Goal: Task Accomplishment & Management: Manage account settings

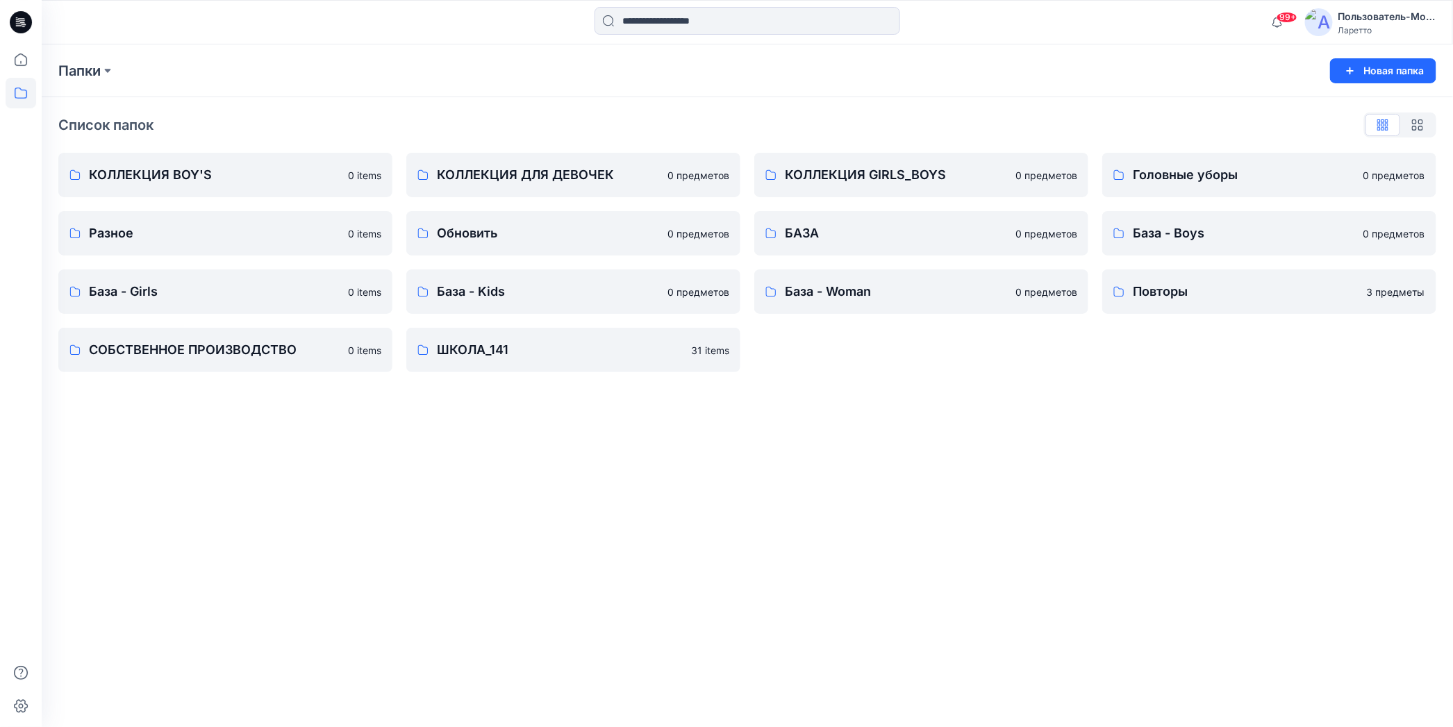
click at [24, 27] on icon at bounding box center [21, 22] width 22 height 22
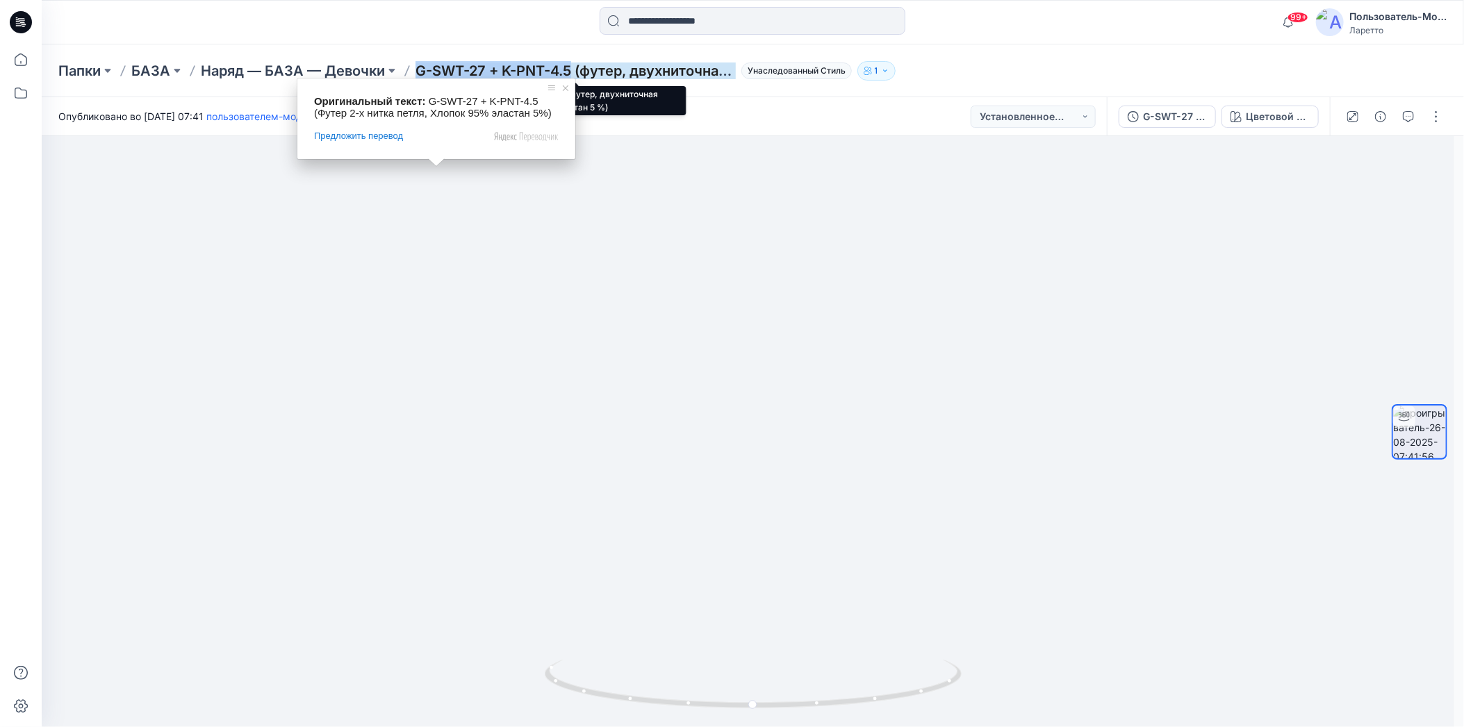
drag, startPoint x: 415, startPoint y: 56, endPoint x: 573, endPoint y: 68, distance: 158.9
click at [573, 68] on div "Папки БАЗА Наряд — БАЗА — Девочки G-SWT-27 + K-PNT-4.5 (футер, двухниточная пет…" at bounding box center [753, 70] width 1422 height 53
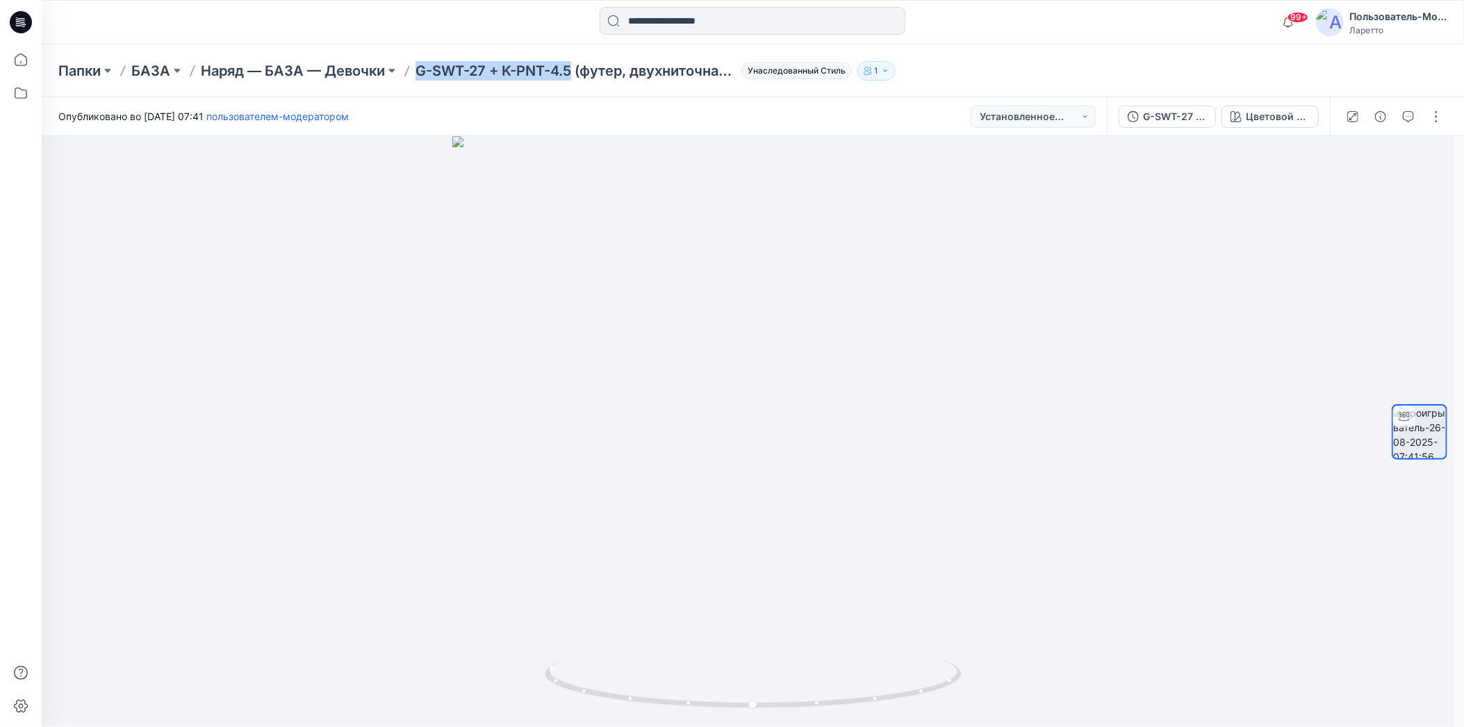
copy ya-tr-span "G-SWT-27 + K-PNT-4.5"
click at [1104, 62] on div "Папки БАЗА Наряд — БАЗА — Девочки G-SWT-27 + K-PNT-4.5 (футер, двухниточная пет…" at bounding box center [698, 70] width 1280 height 19
click at [1439, 111] on button "button" at bounding box center [1436, 117] width 22 height 22
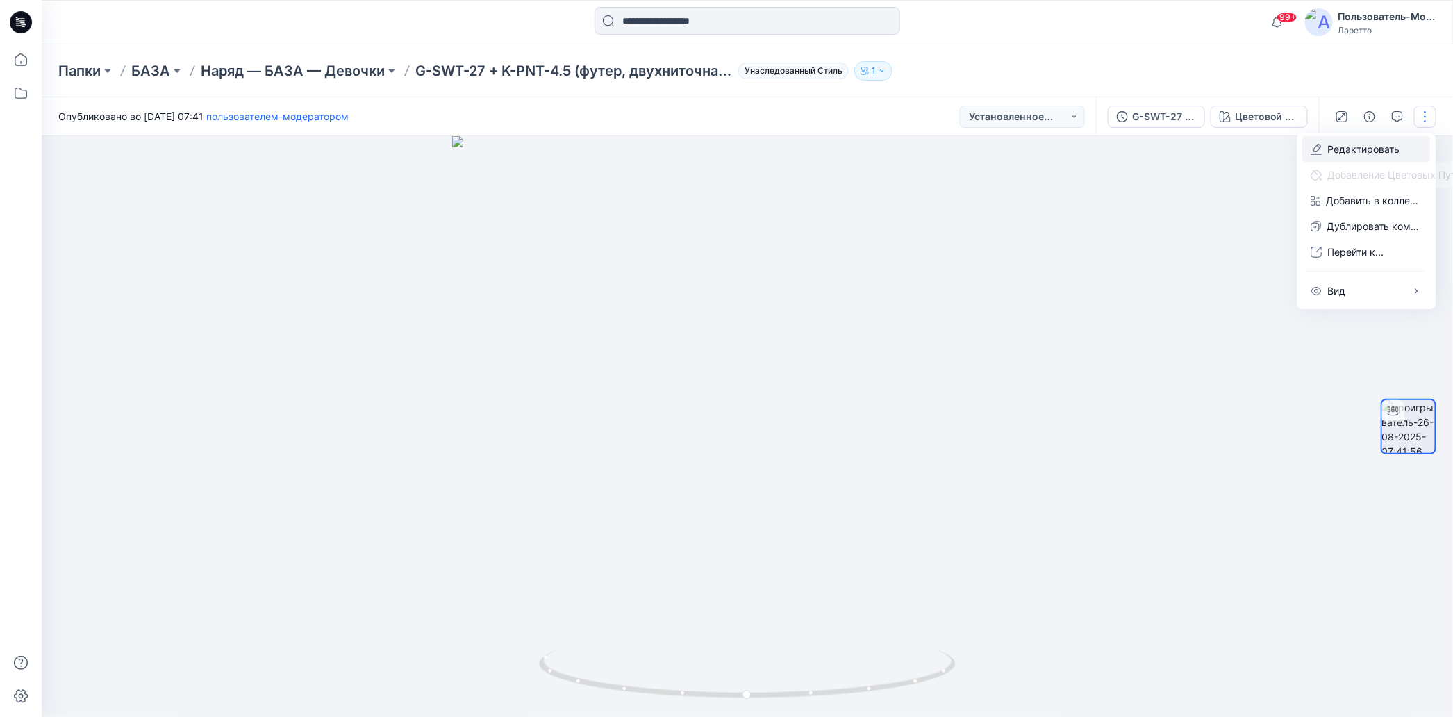
click at [1316, 147] on icon "button" at bounding box center [1316, 149] width 11 height 11
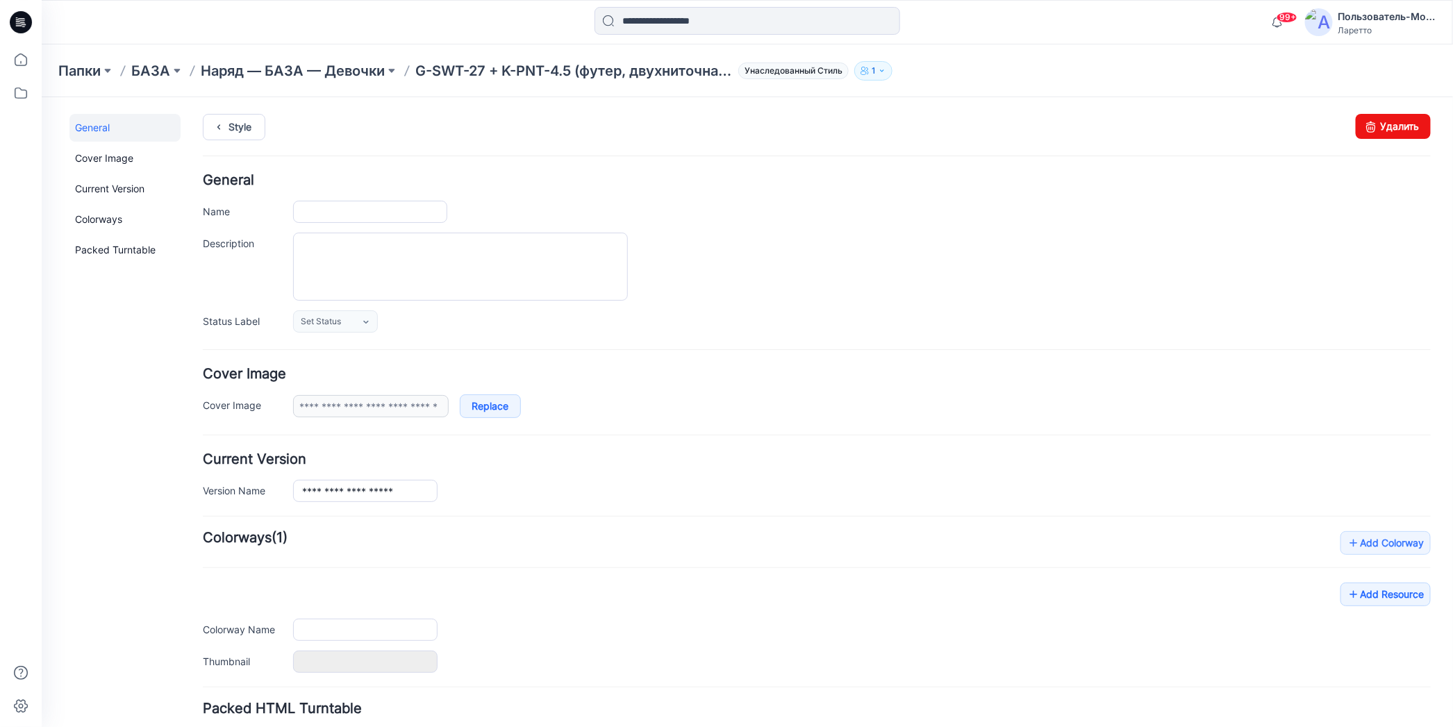
type input "**********"
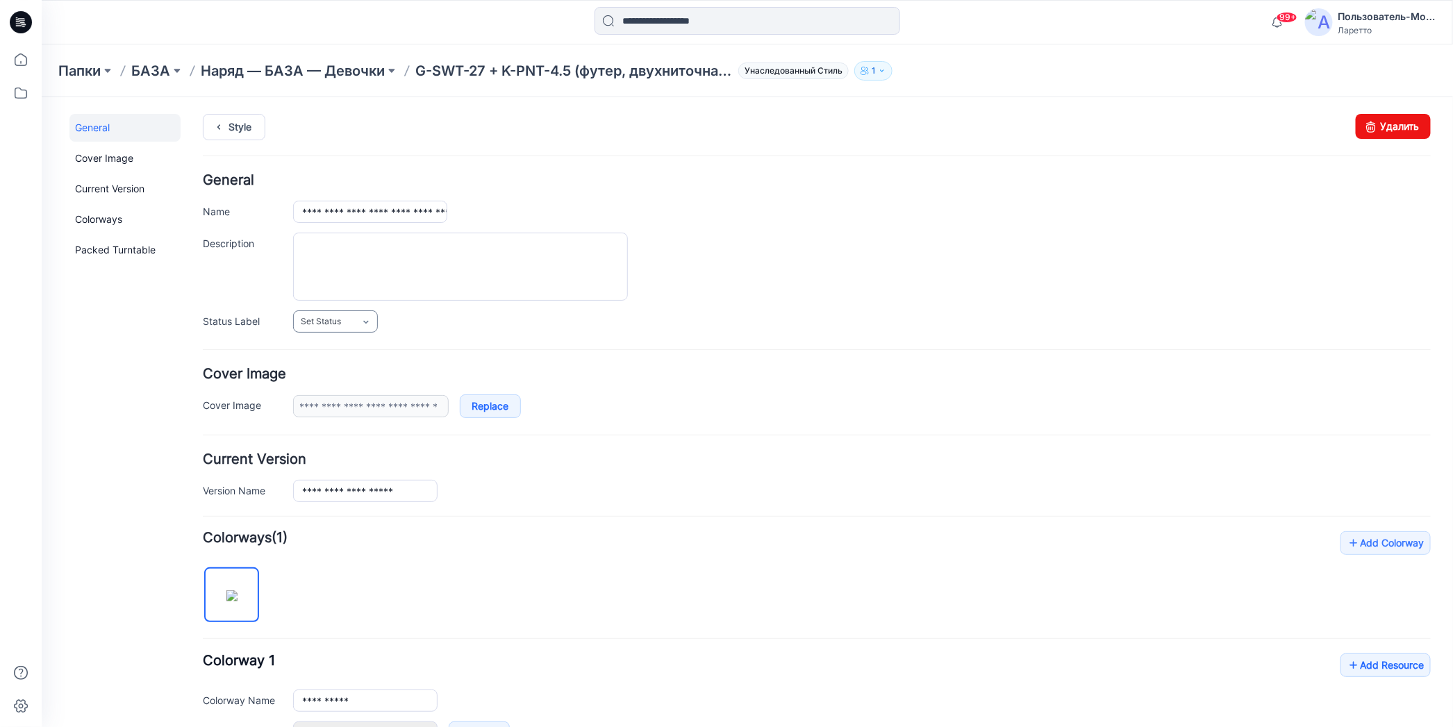
click at [325, 320] on span "Set Status" at bounding box center [320, 321] width 40 height 14
click at [349, 379] on link "Конструктор [PERSON_NAME]" at bounding box center [365, 380] width 138 height 29
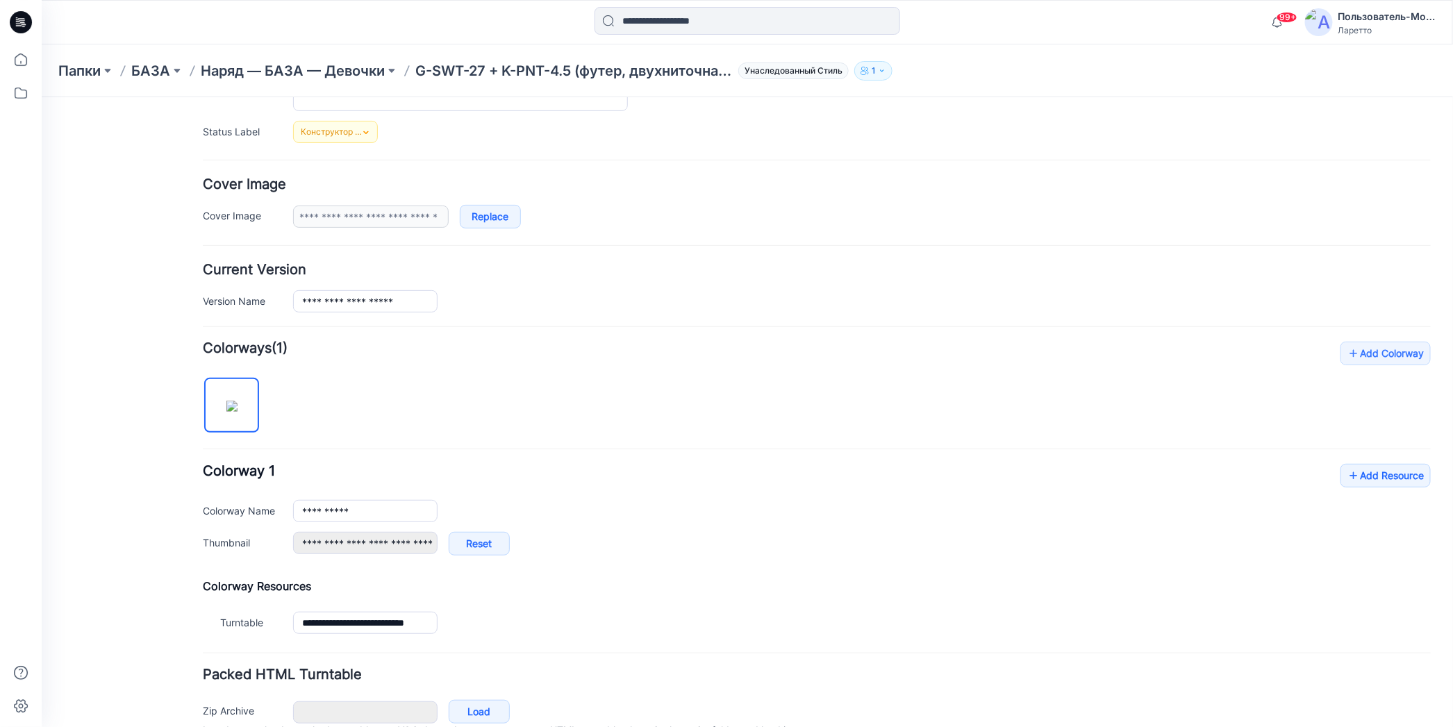
scroll to position [254, 0]
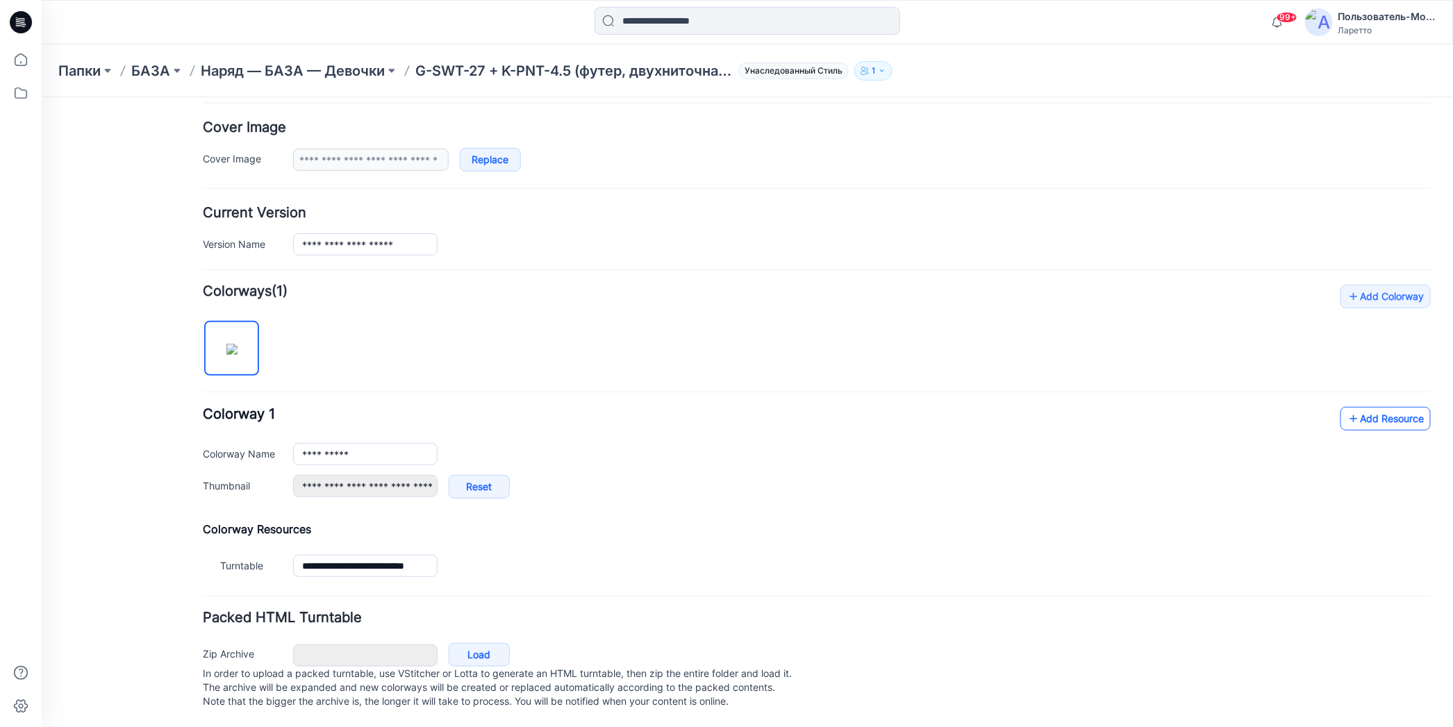
click at [1346, 407] on icon at bounding box center [1353, 418] width 14 height 22
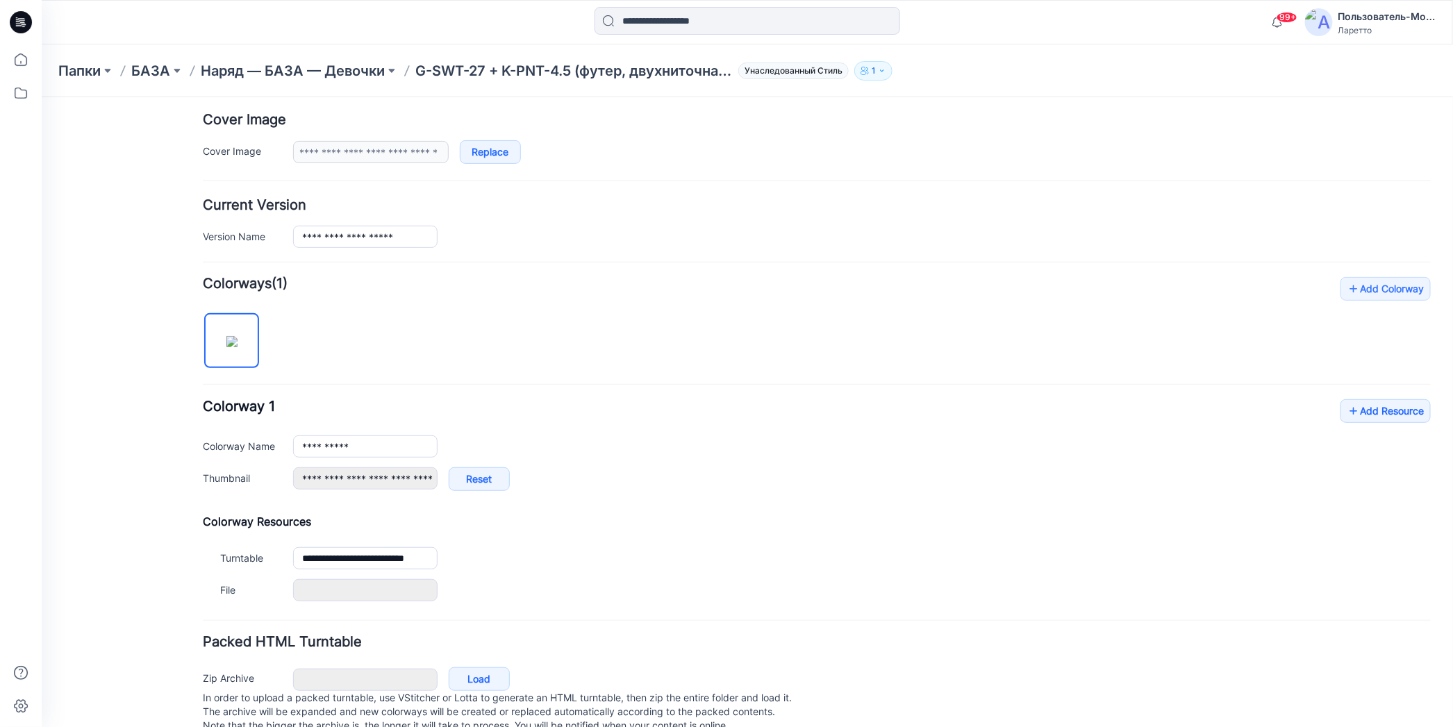
click at [718, 427] on div "**********" at bounding box center [816, 452] width 1228 height 106
click at [1351, 407] on link "Add Resource" at bounding box center [1385, 411] width 90 height 24
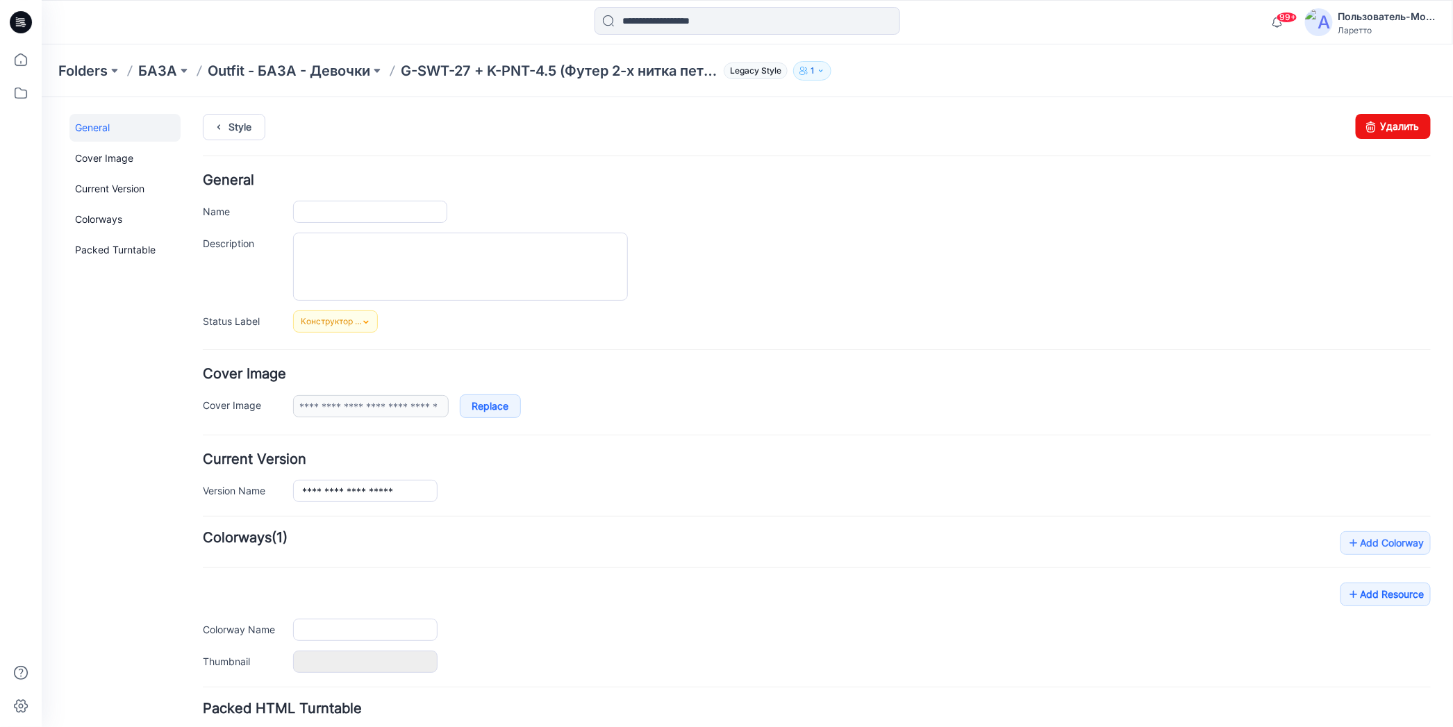
type input "**********"
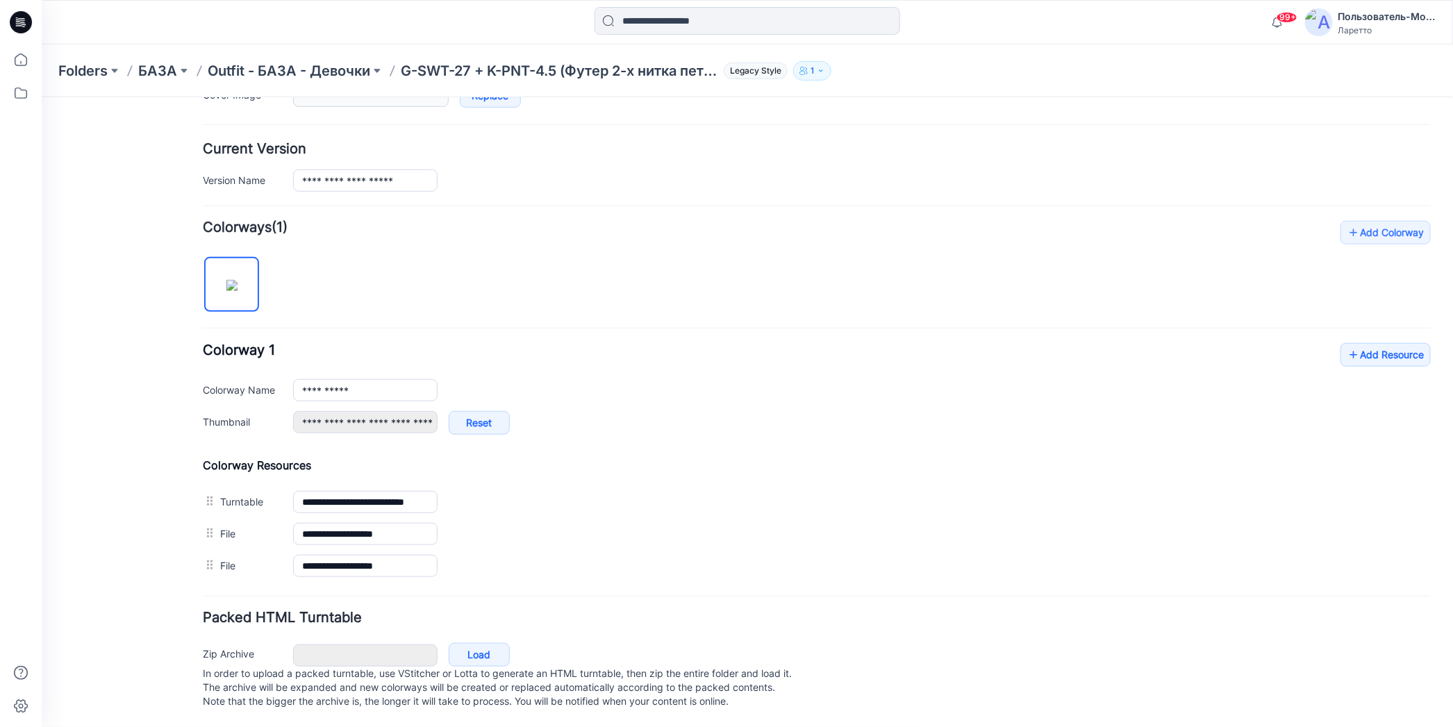
scroll to position [317, 0]
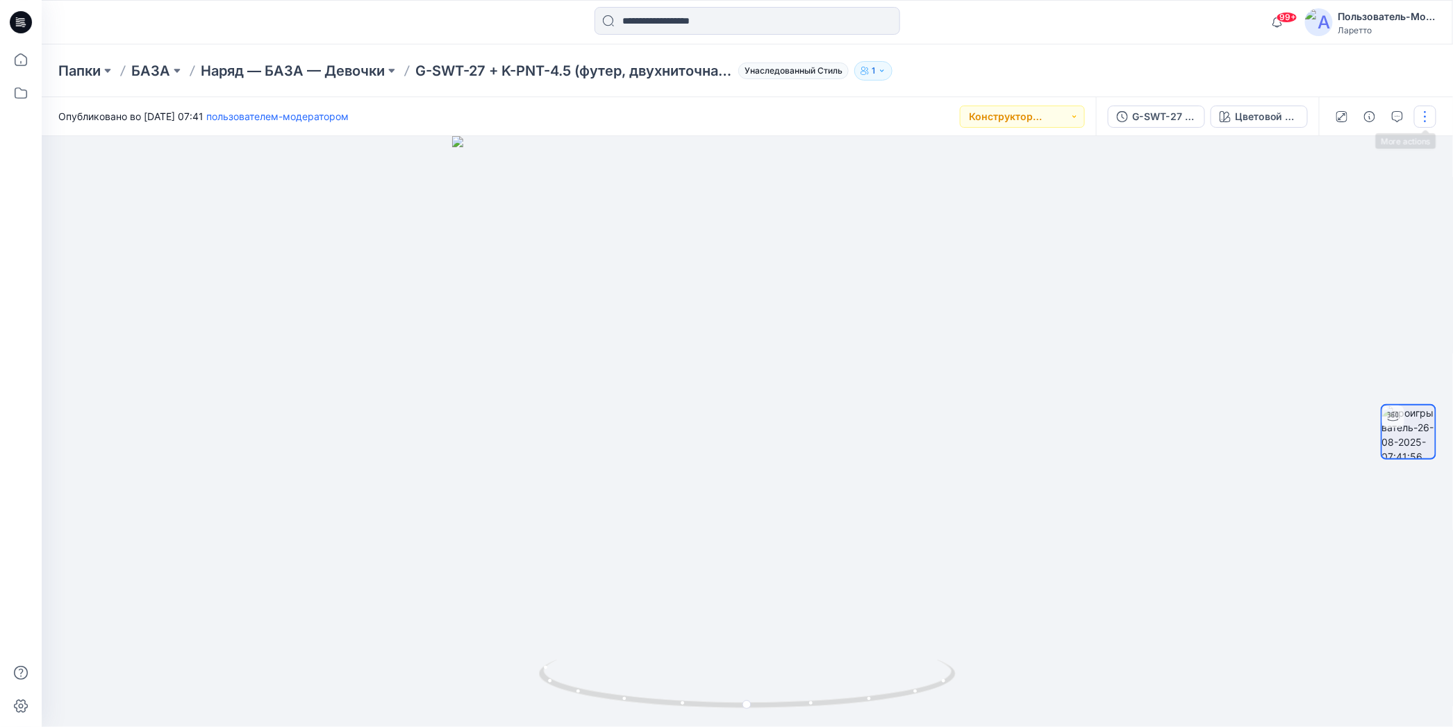
click at [1423, 114] on button "button" at bounding box center [1425, 117] width 22 height 22
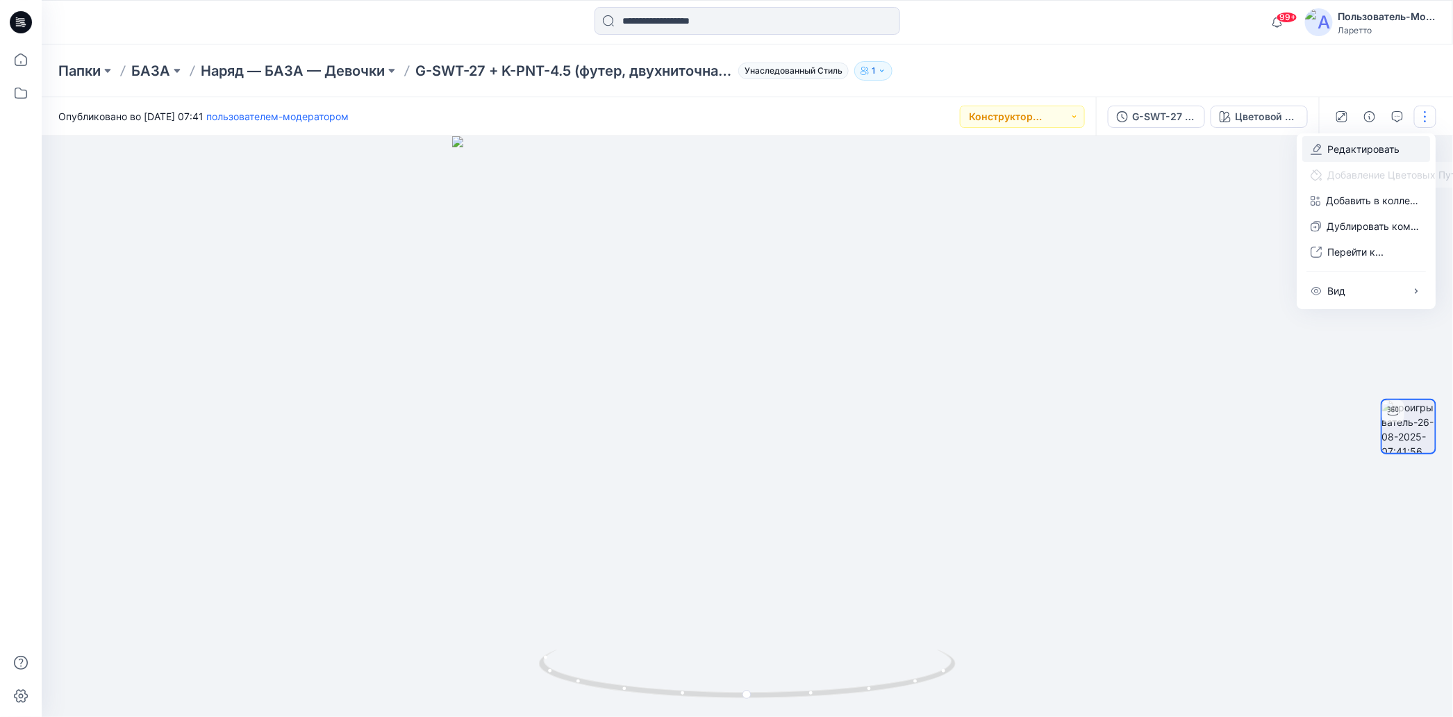
click at [1316, 150] on icon "button" at bounding box center [1316, 149] width 11 height 11
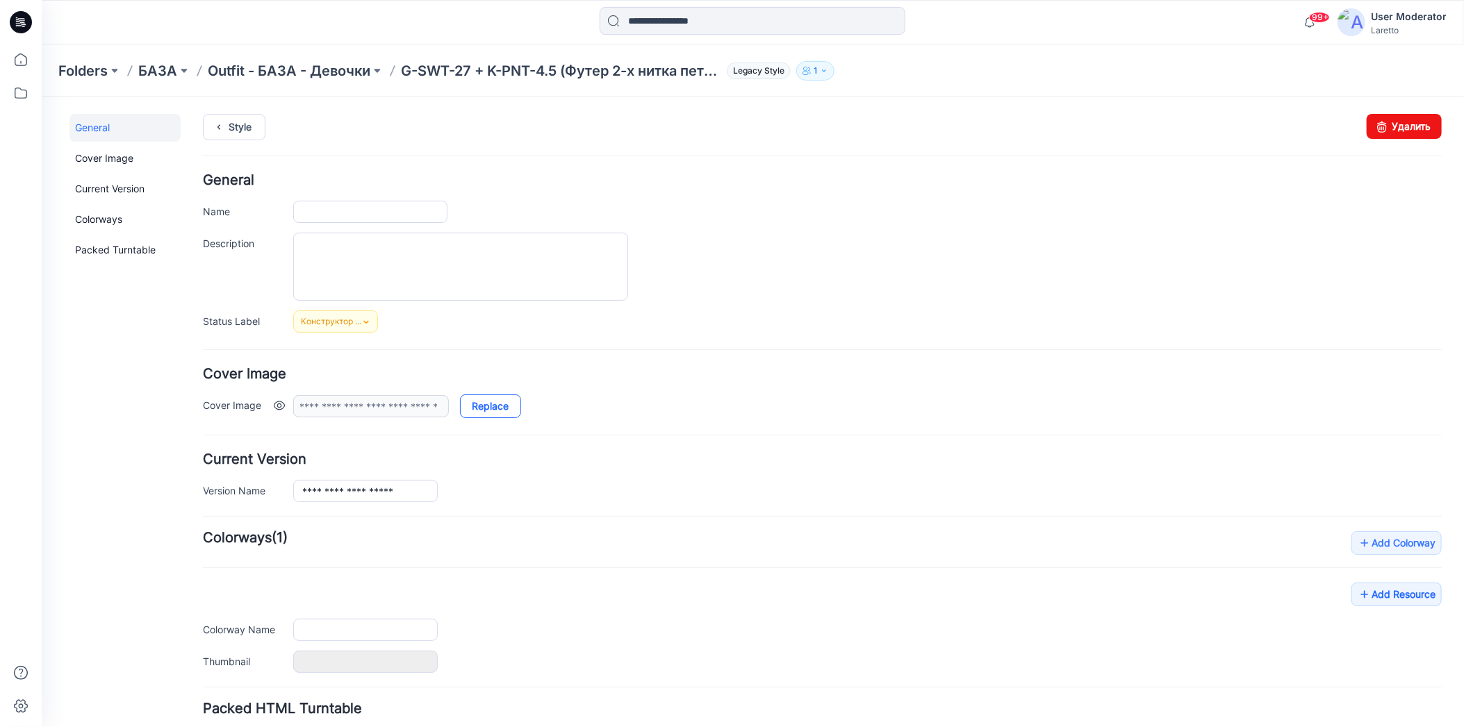
type input "**********"
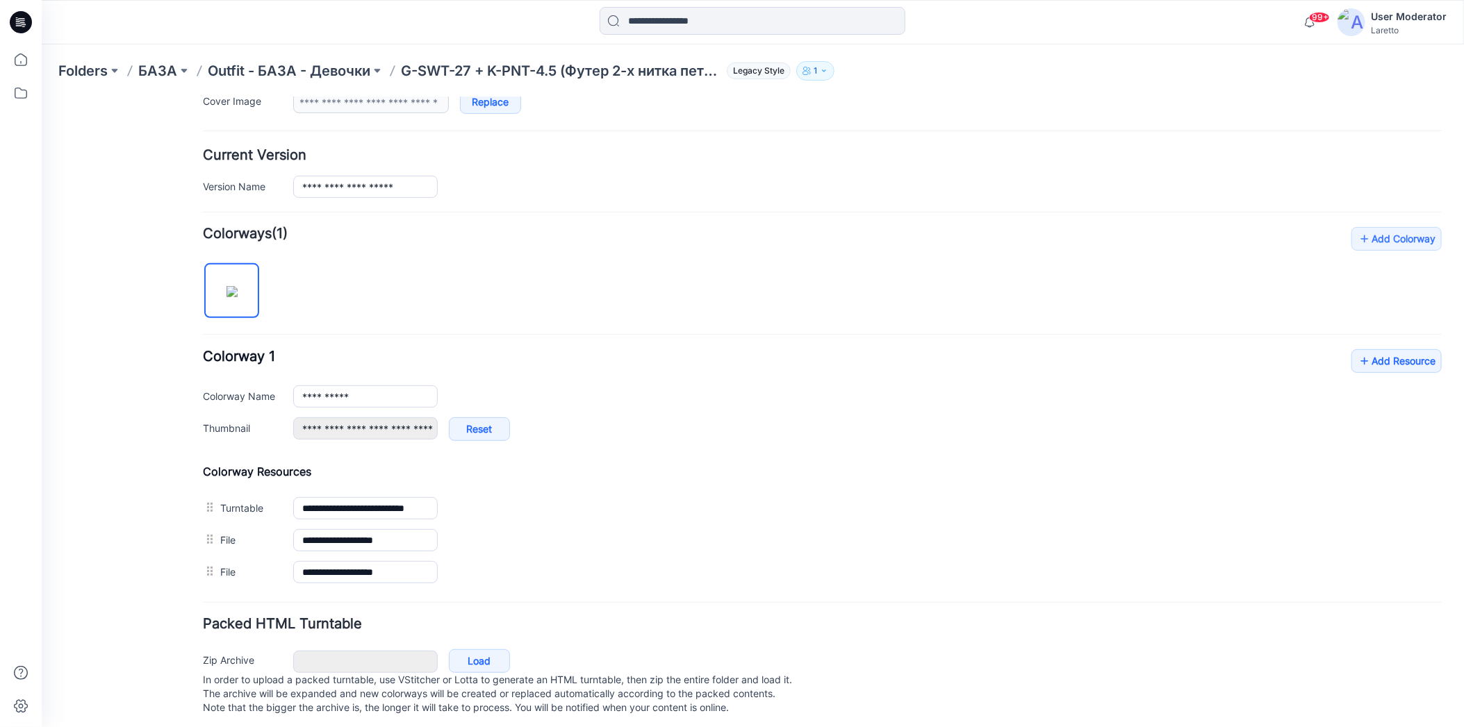
scroll to position [317, 0]
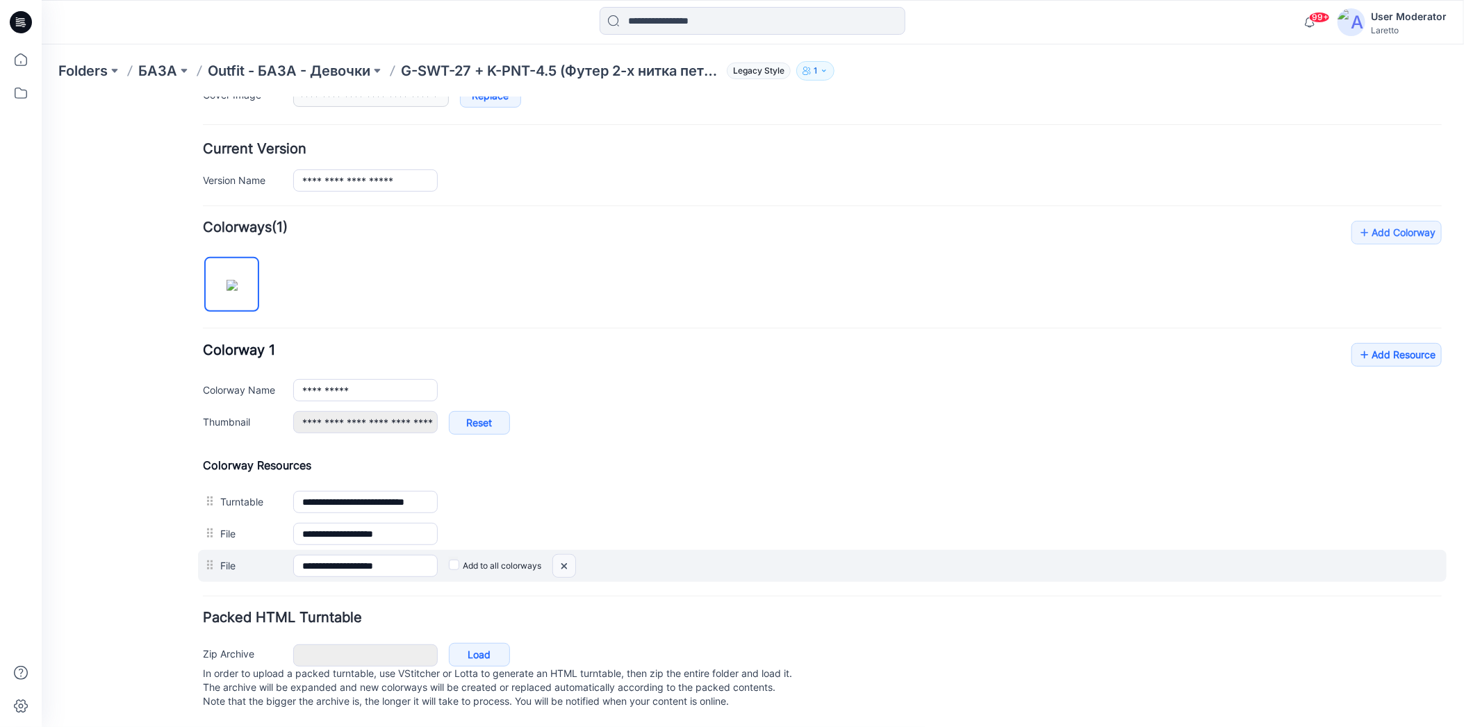
click at [41, 97] on img at bounding box center [41, 97] width 0 height 0
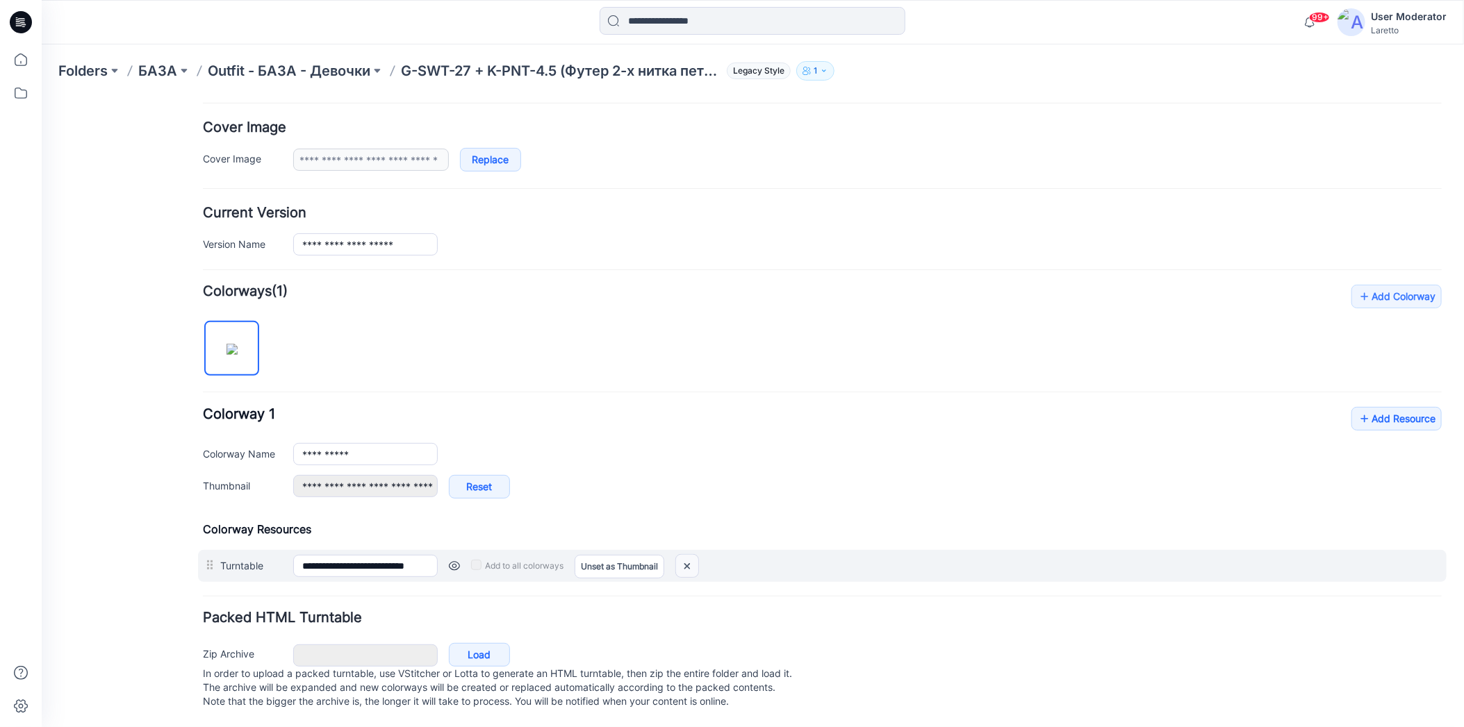
scroll to position [255, 0]
click at [689, 554] on img at bounding box center [686, 565] width 22 height 23
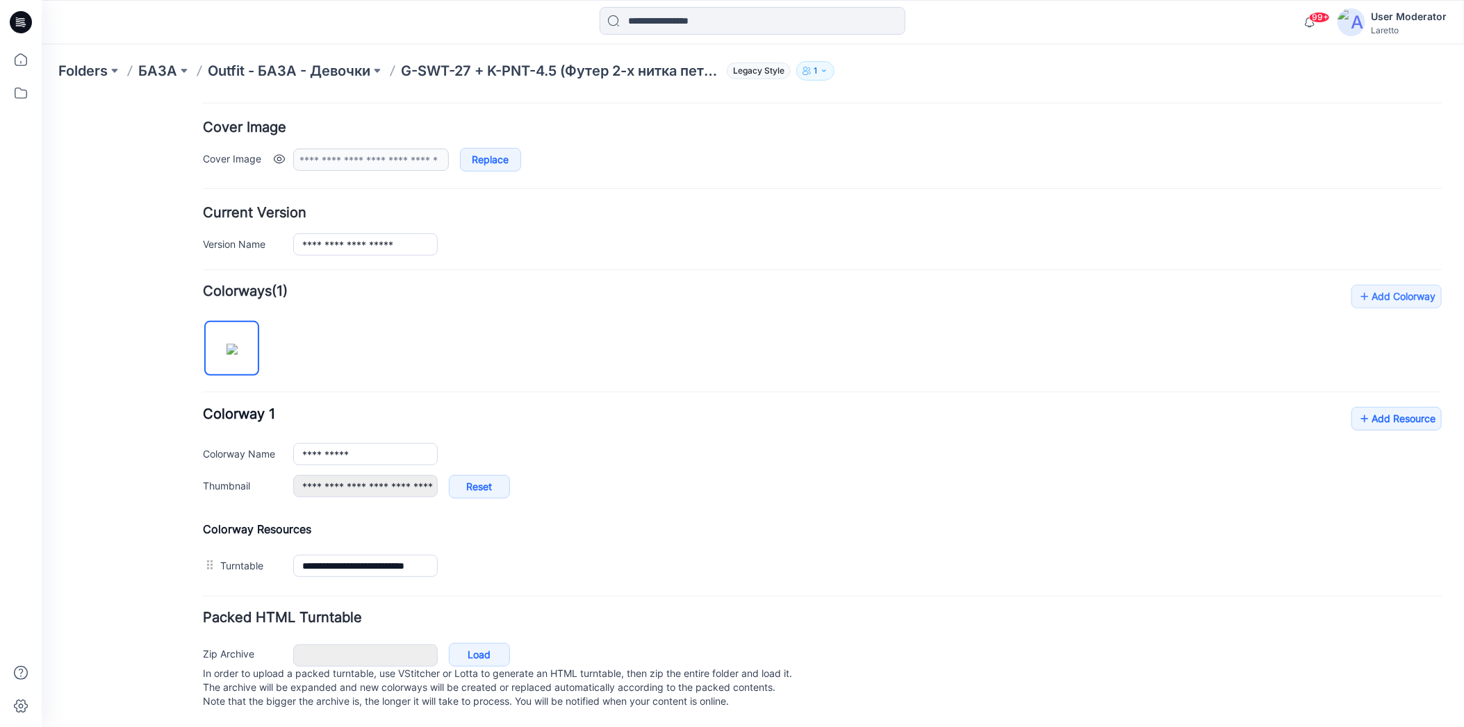
type input "**********"
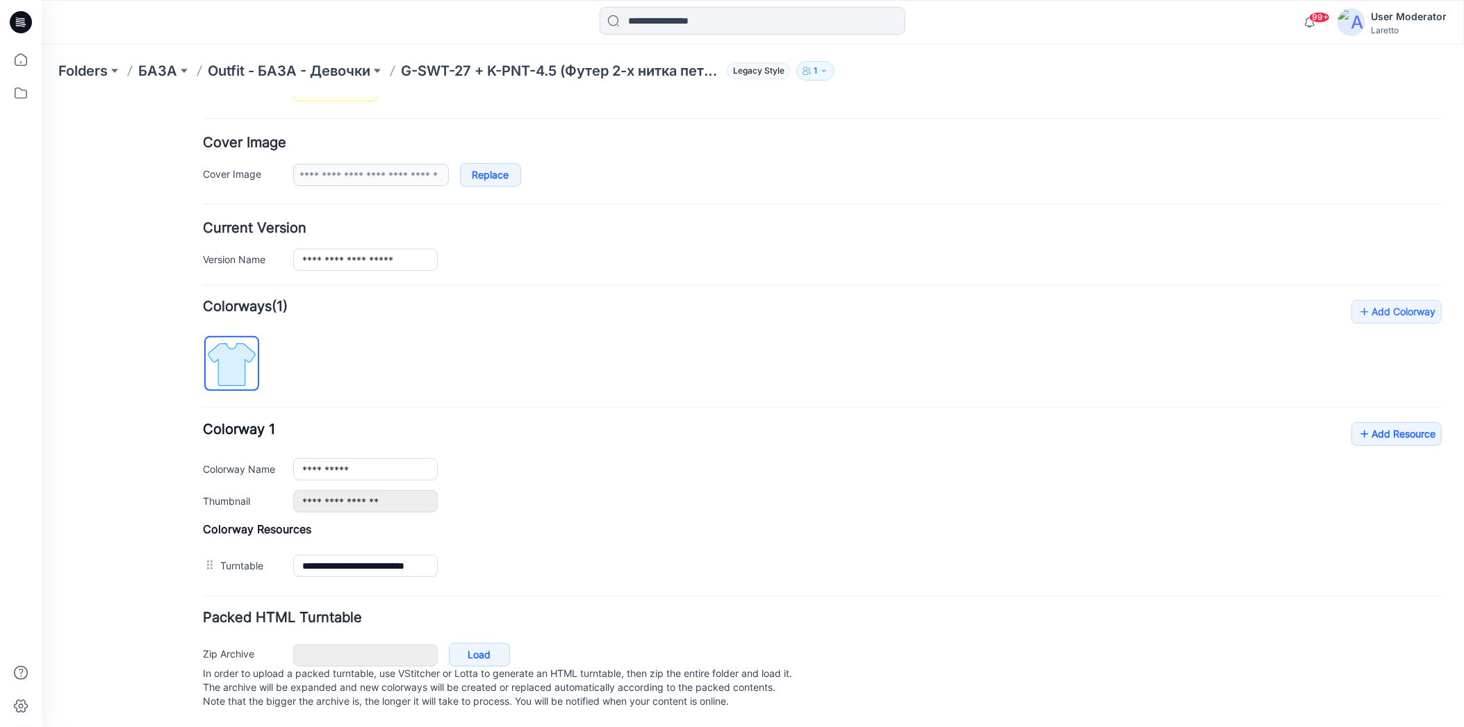
scroll to position [193, 0]
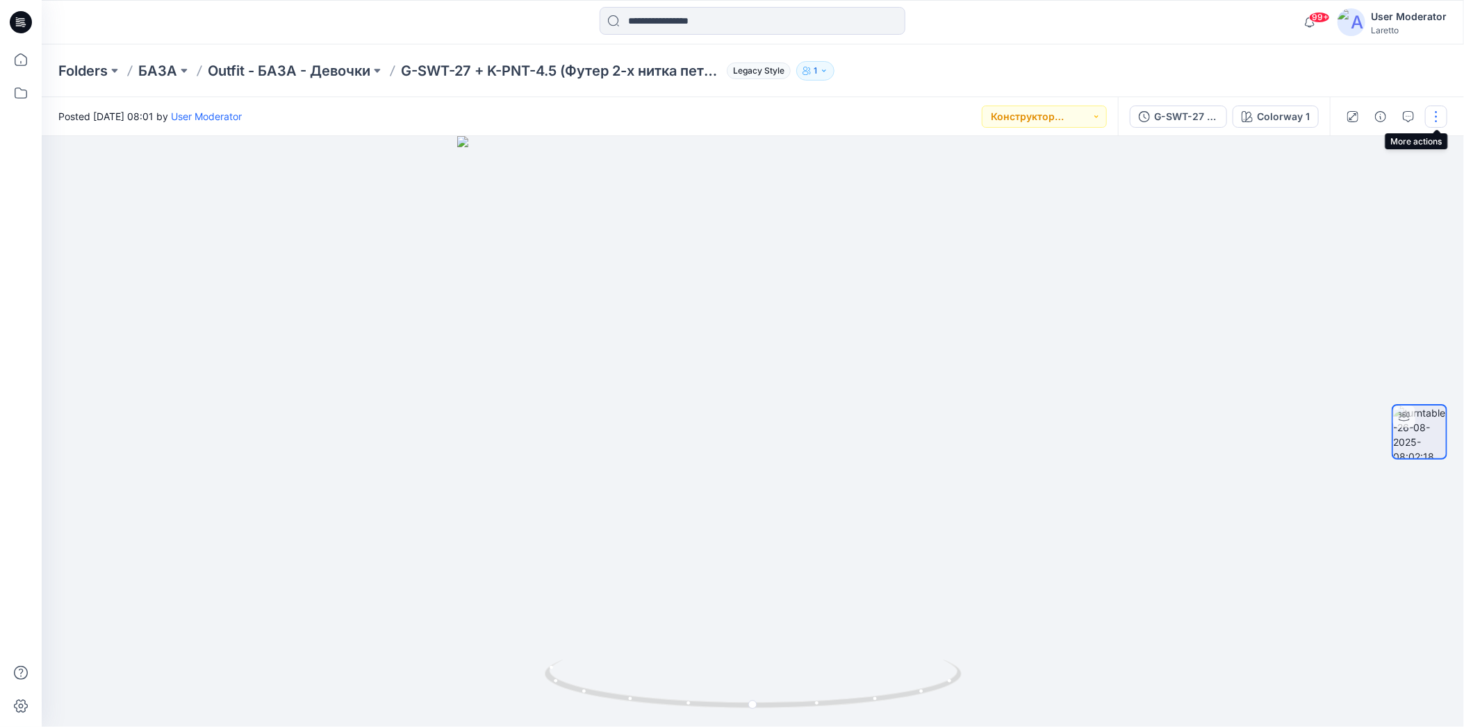
click at [1437, 118] on button "button" at bounding box center [1436, 117] width 22 height 22
click at [1331, 150] on icon "button" at bounding box center [1326, 149] width 11 height 11
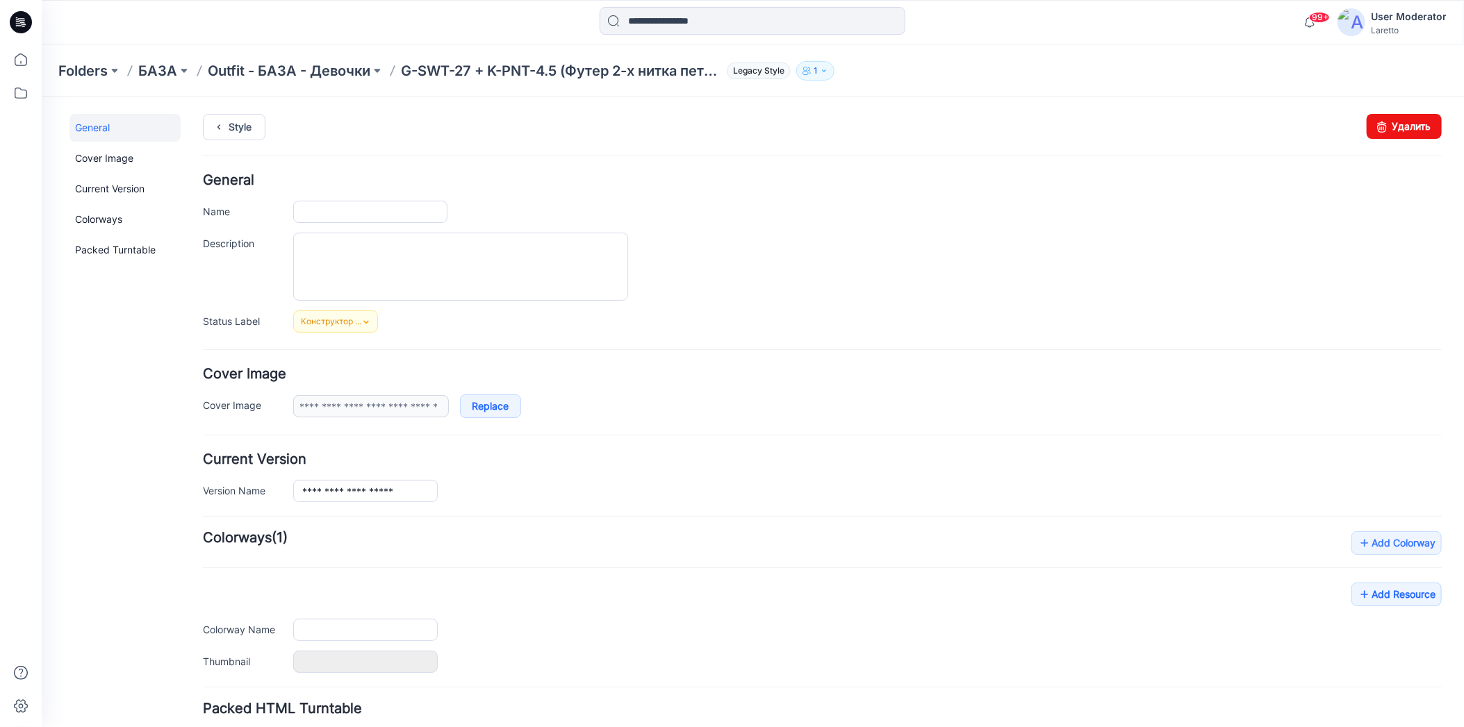
type input "**********"
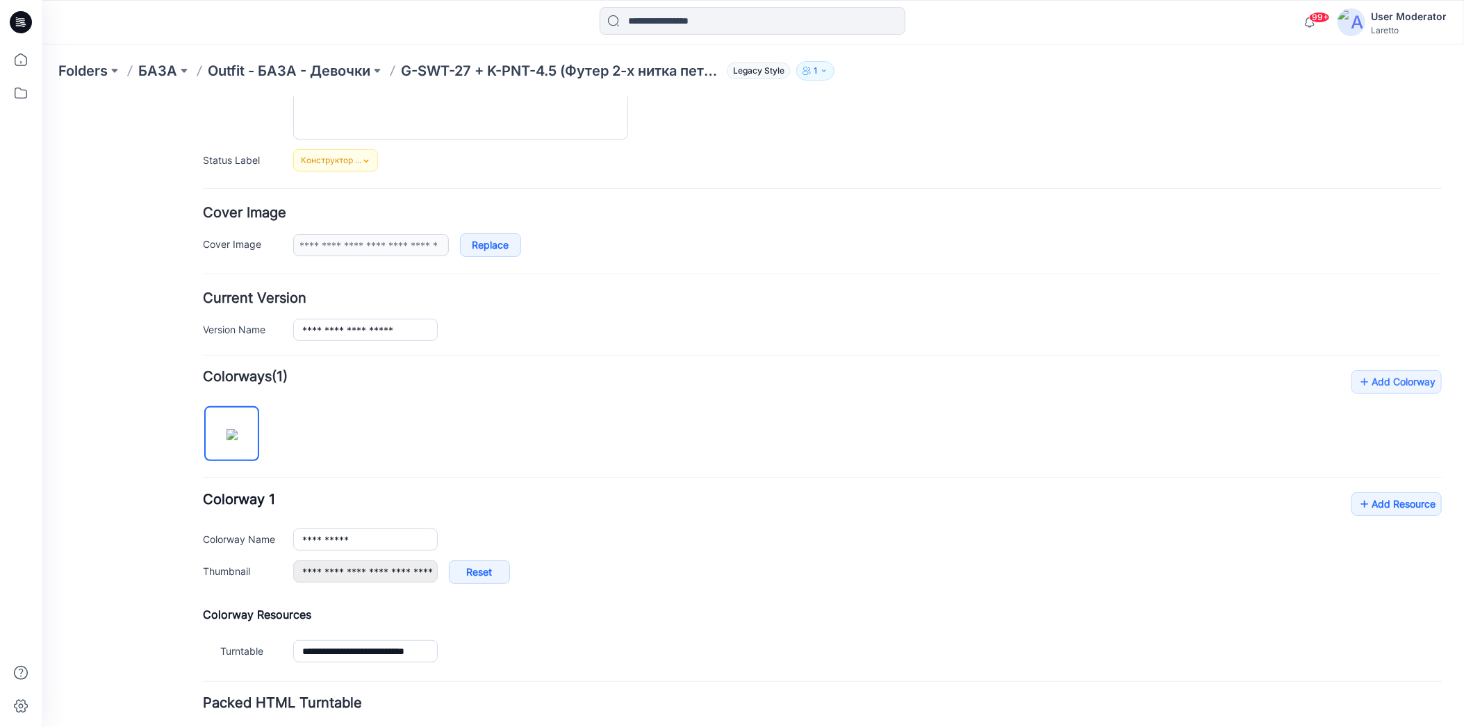
scroll to position [254, 0]
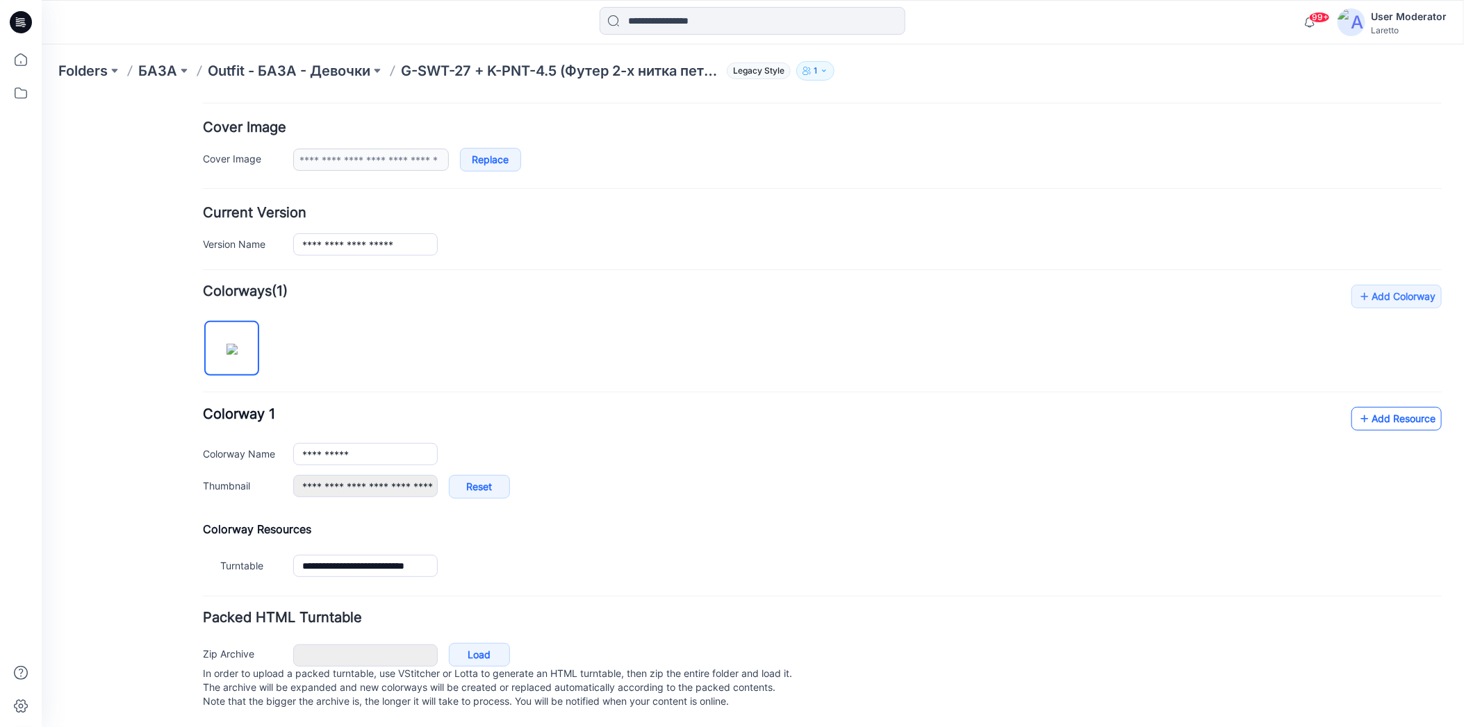
click at [1357, 412] on icon at bounding box center [1364, 418] width 14 height 22
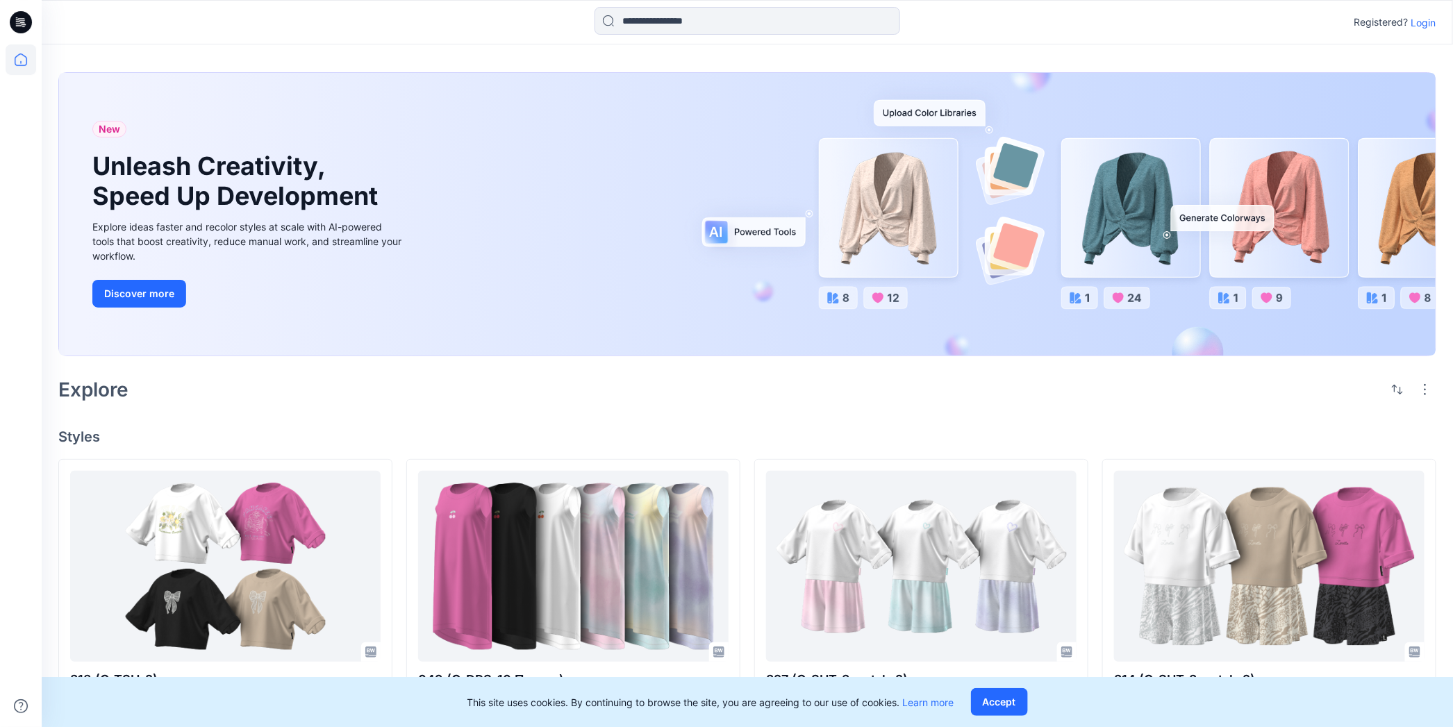
click at [1429, 25] on p "Login" at bounding box center [1424, 22] width 25 height 15
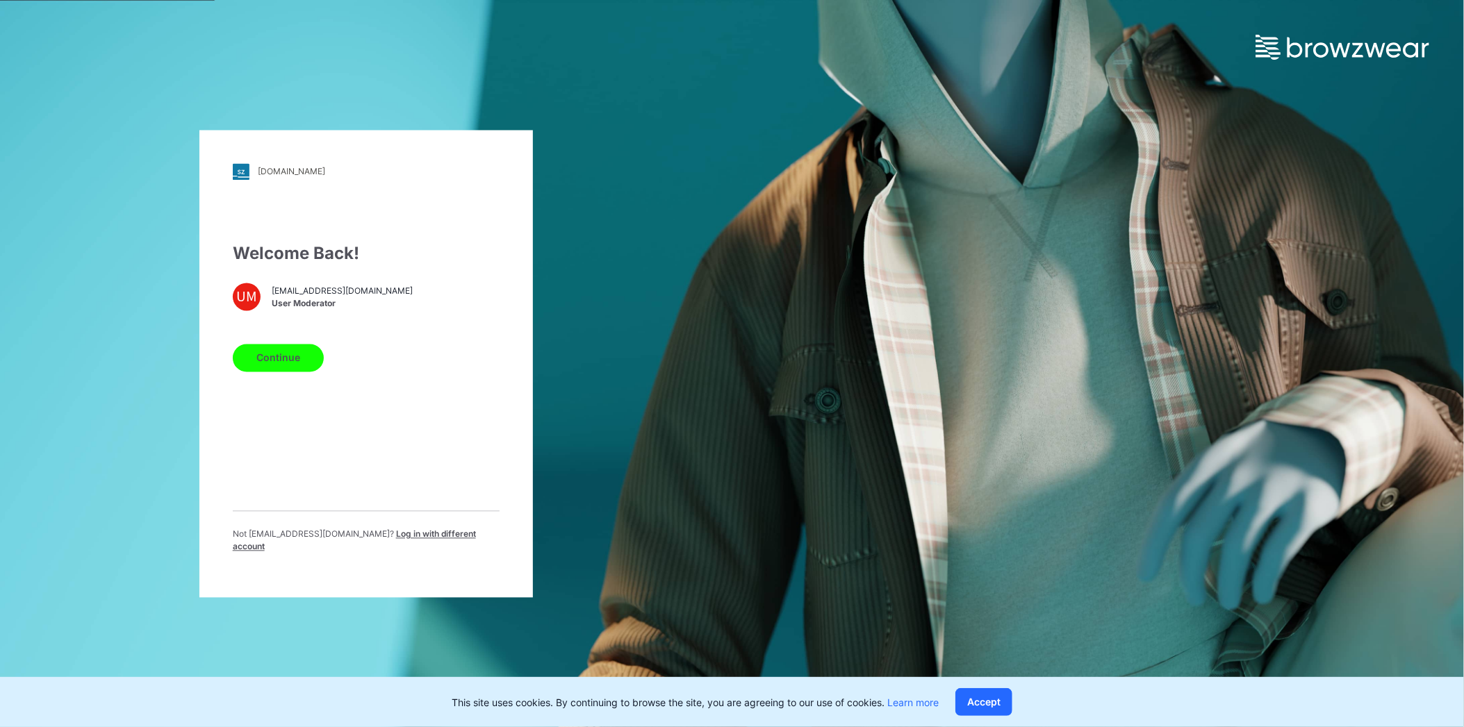
click at [307, 366] on button "Continue" at bounding box center [278, 358] width 91 height 28
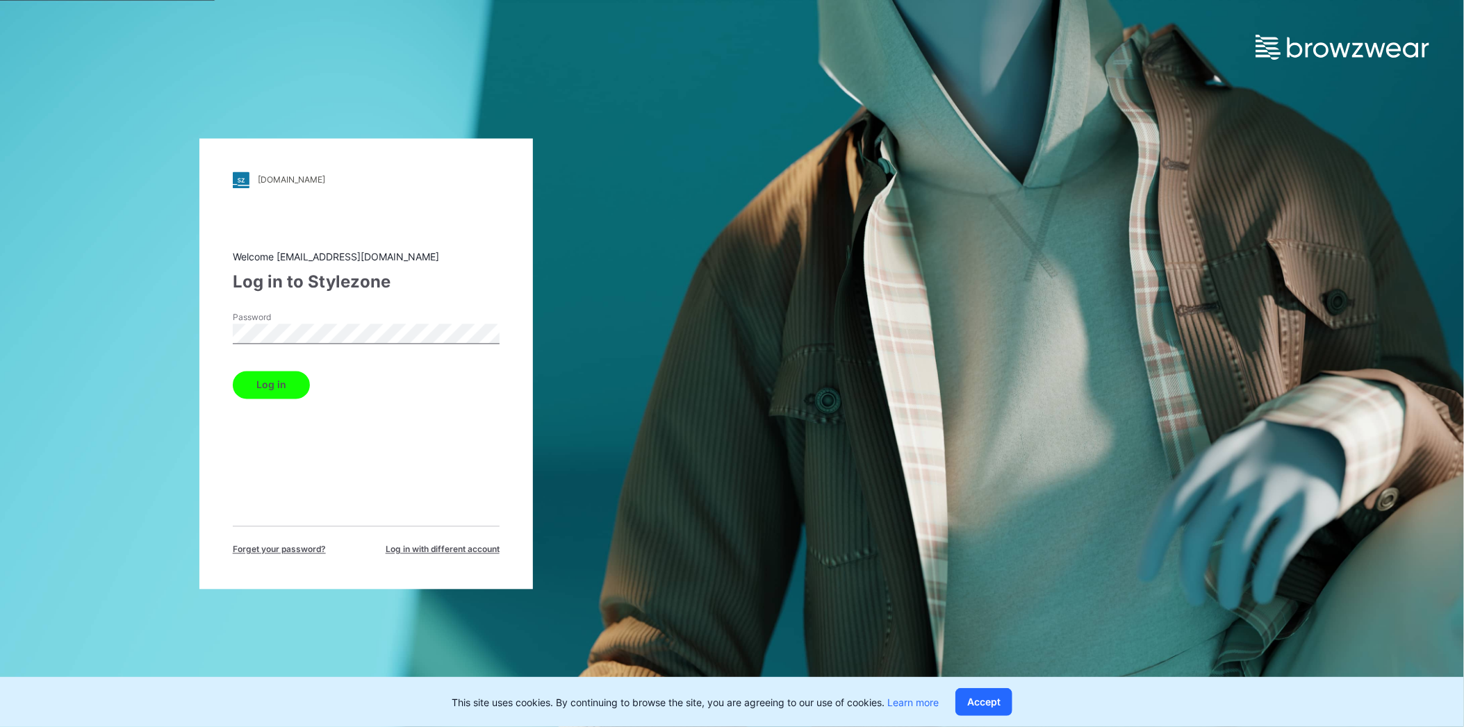
click at [289, 385] on button "Log in" at bounding box center [271, 385] width 77 height 28
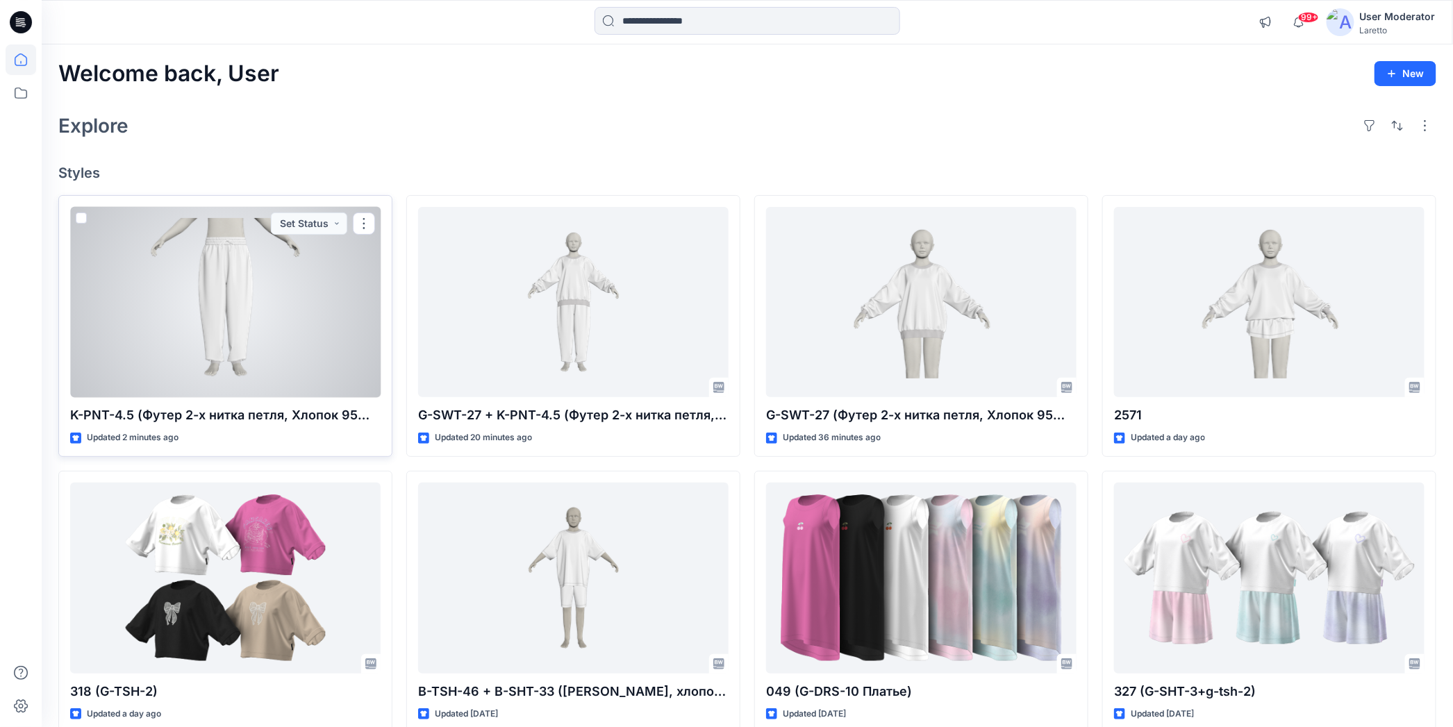
click at [256, 287] on div at bounding box center [225, 302] width 311 height 191
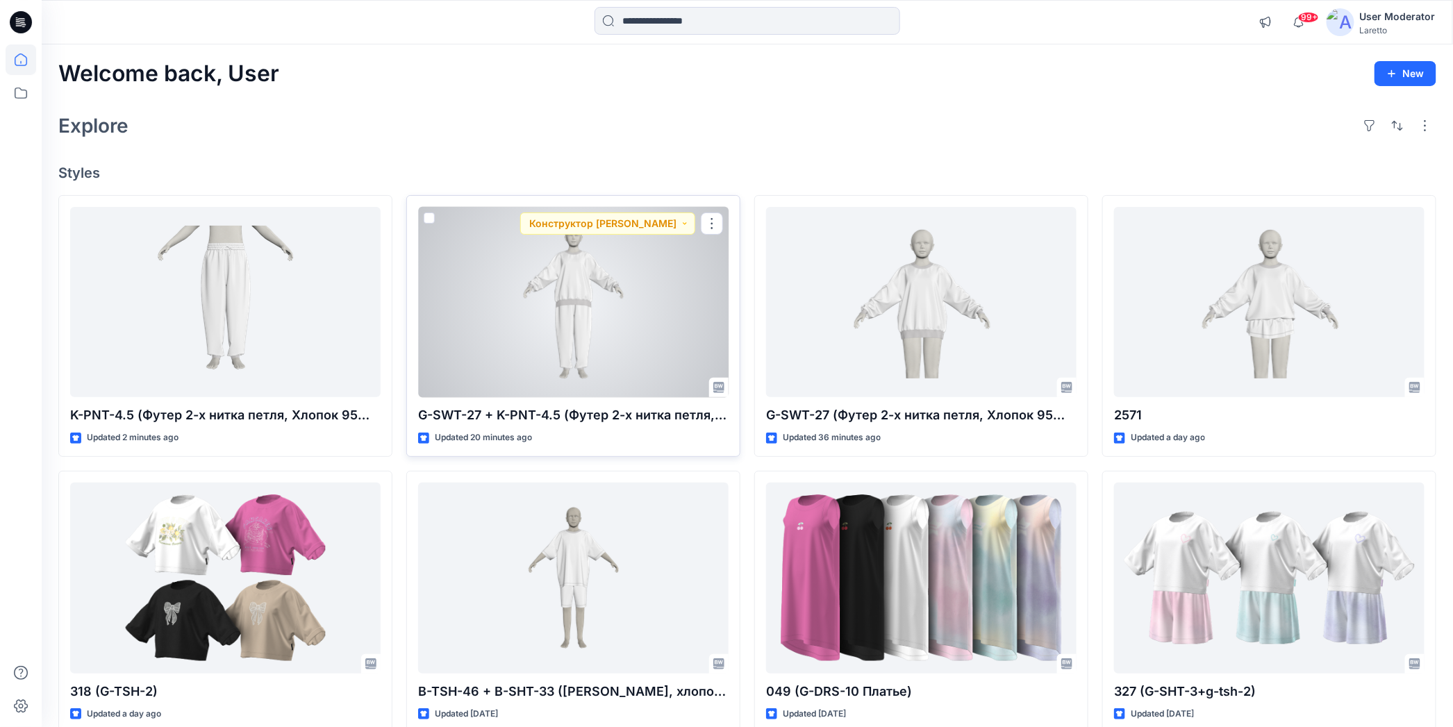
click at [524, 292] on div at bounding box center [573, 302] width 311 height 191
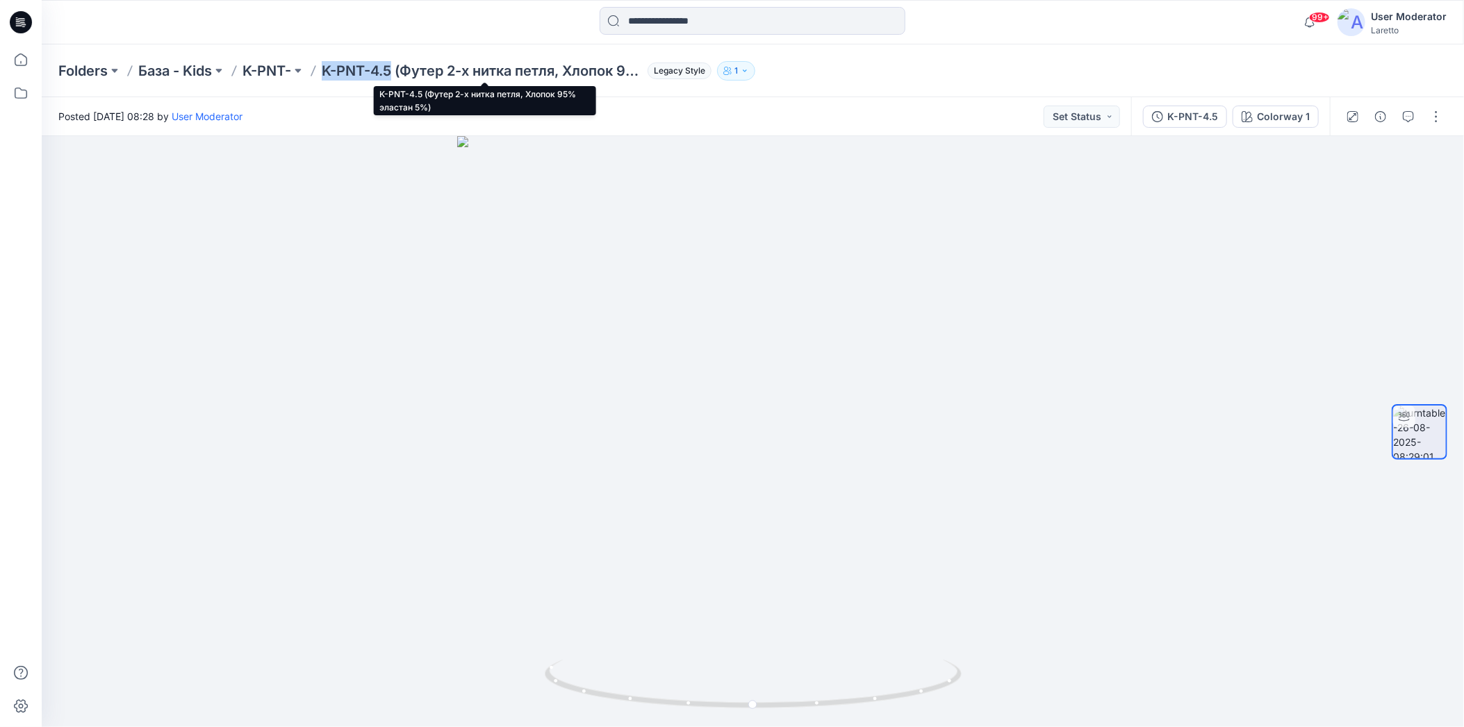
drag, startPoint x: 323, startPoint y: 54, endPoint x: 395, endPoint y: 69, distance: 73.8
click at [395, 69] on div "Folders База - Kids K-PNT- K-PNT-4.5 (Футер 2-х нитка петля, Хлопок 95% эластан…" at bounding box center [753, 70] width 1422 height 53
copy p "K-PNT-4.5"
click at [1437, 115] on button "button" at bounding box center [1436, 117] width 22 height 22
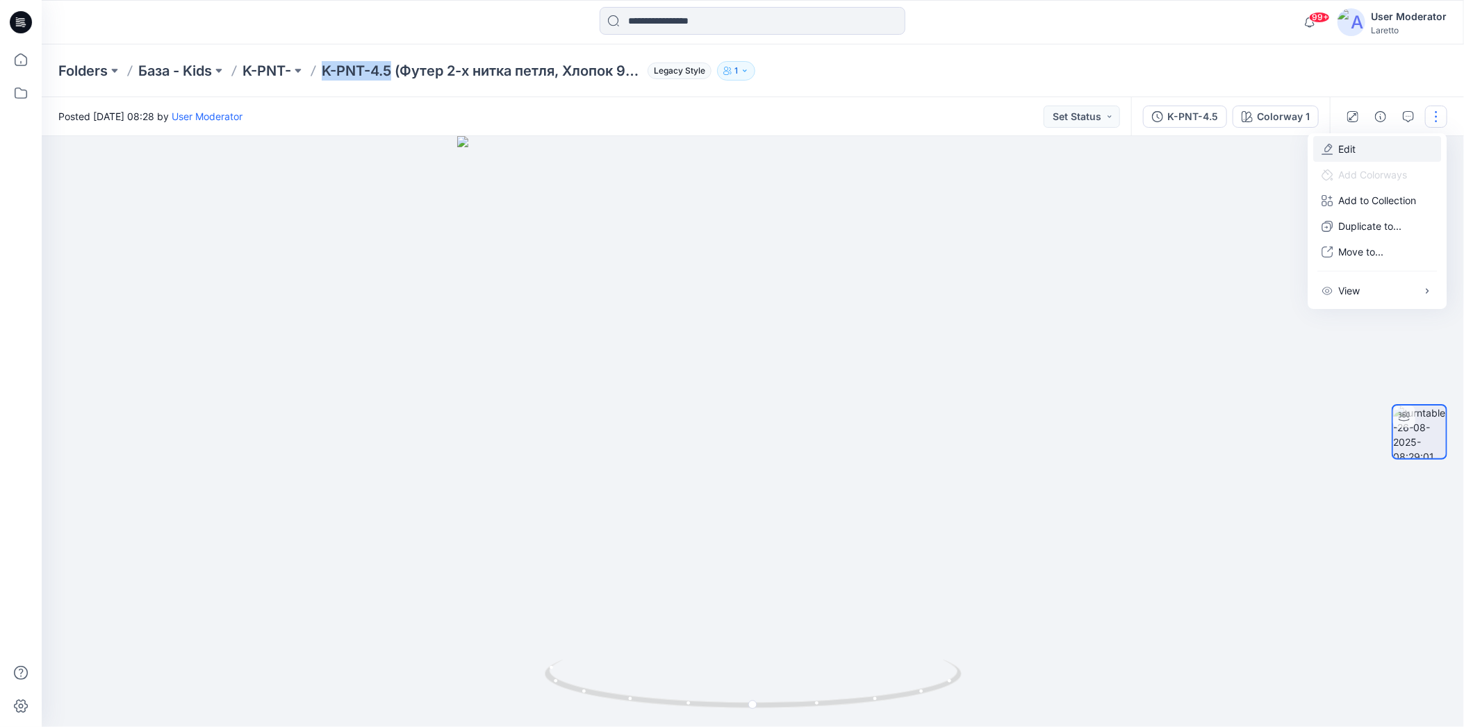
click at [1324, 145] on icon "button" at bounding box center [1326, 149] width 11 height 11
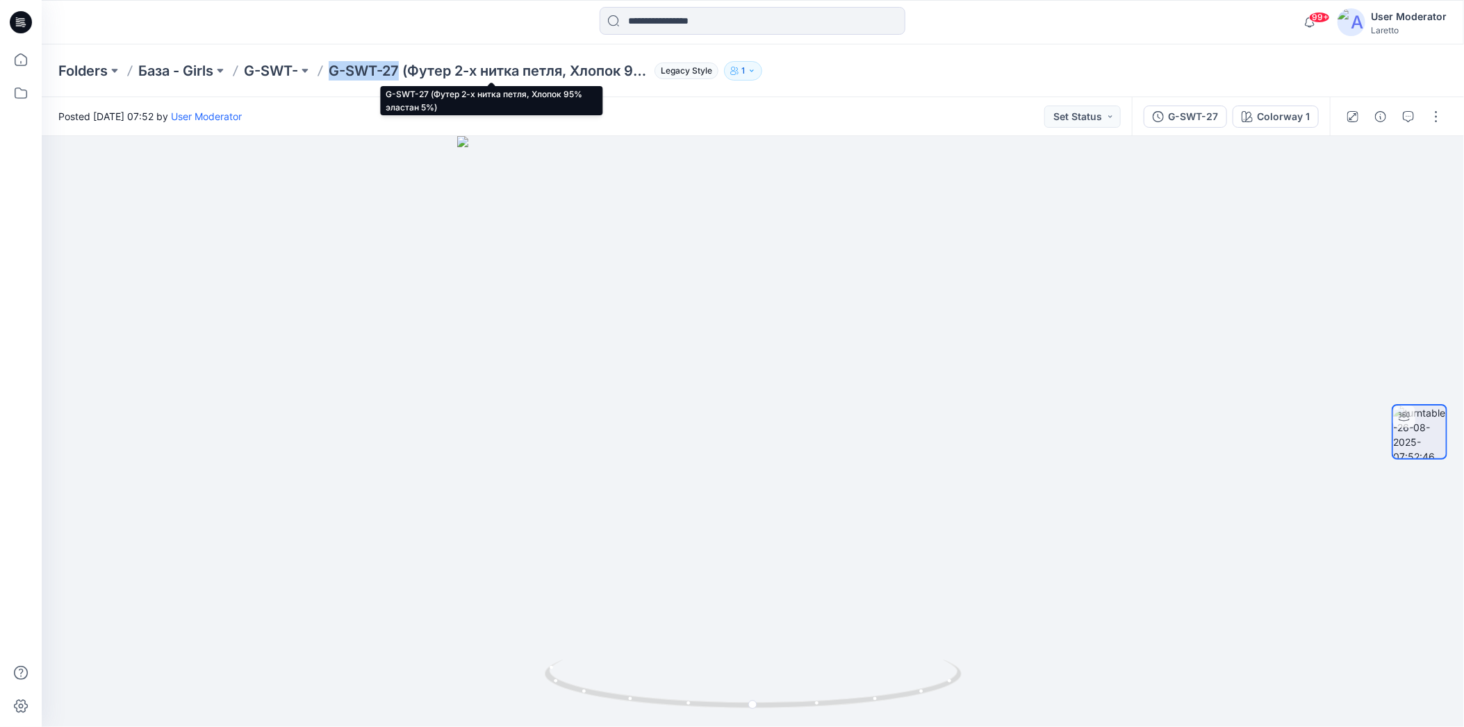
drag, startPoint x: 329, startPoint y: 57, endPoint x: 402, endPoint y: 67, distance: 73.6
click at [402, 67] on div "Folders База - Girls G-SWT- G-SWT-27 (Футер 2-х нитка петля, Хлопок 95% эластан…" at bounding box center [753, 70] width 1422 height 53
copy p "G-SWT-27"
click at [1434, 115] on button "button" at bounding box center [1436, 117] width 22 height 22
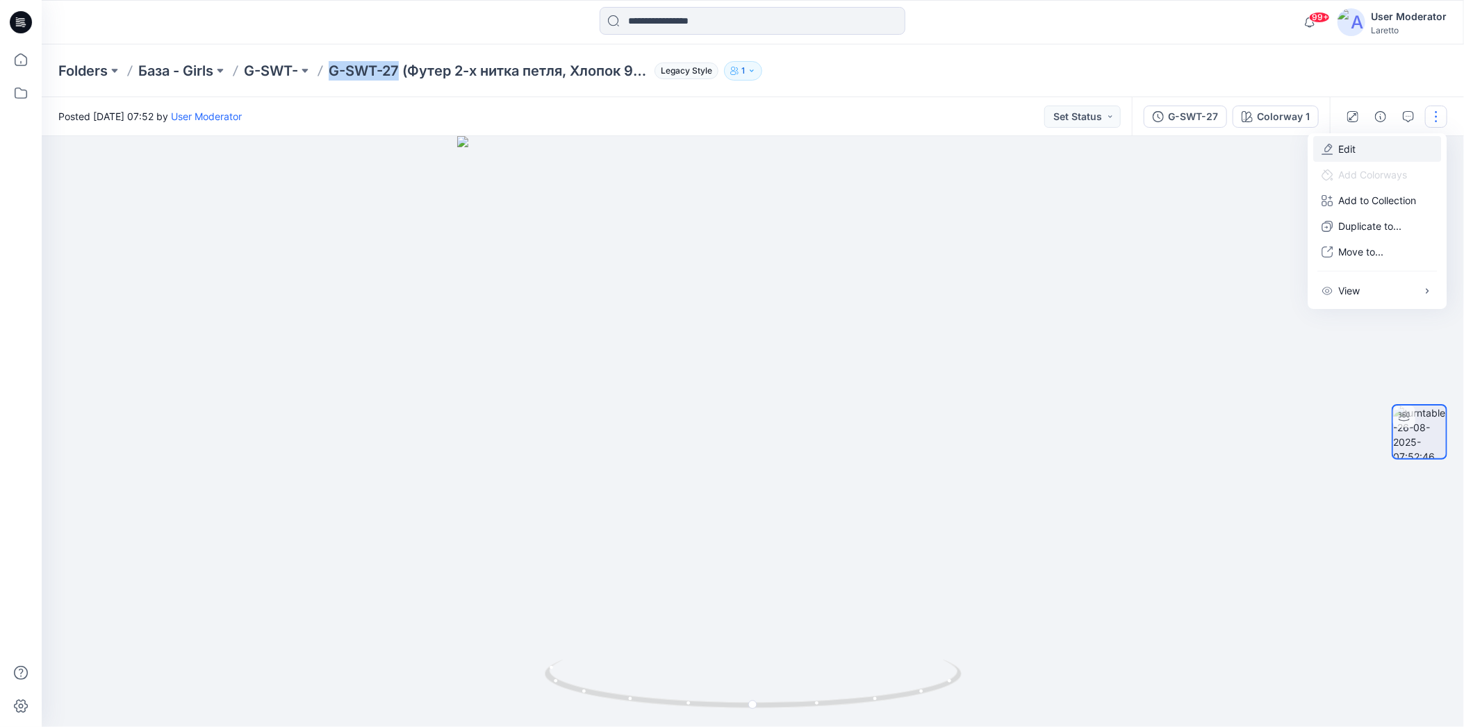
click at [1332, 151] on icon "button" at bounding box center [1326, 149] width 11 height 11
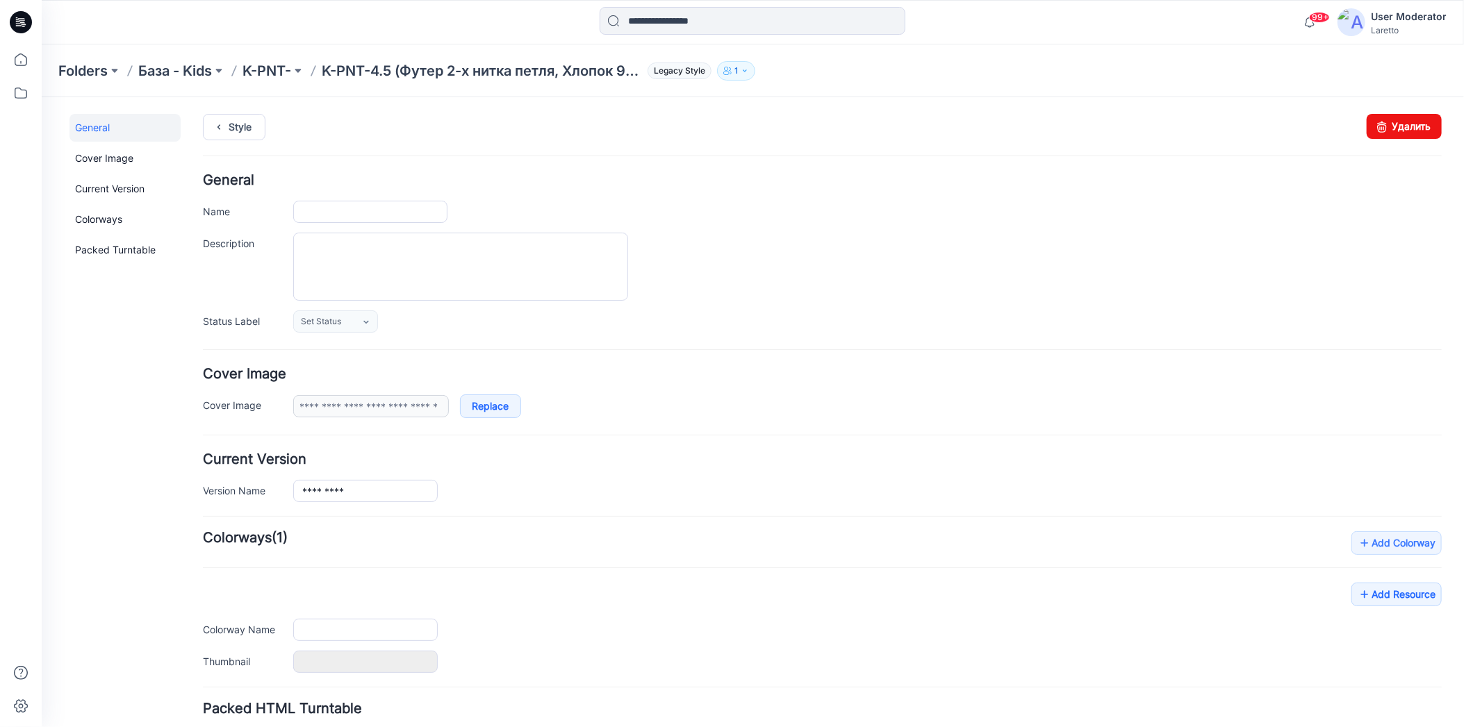
type input "**********"
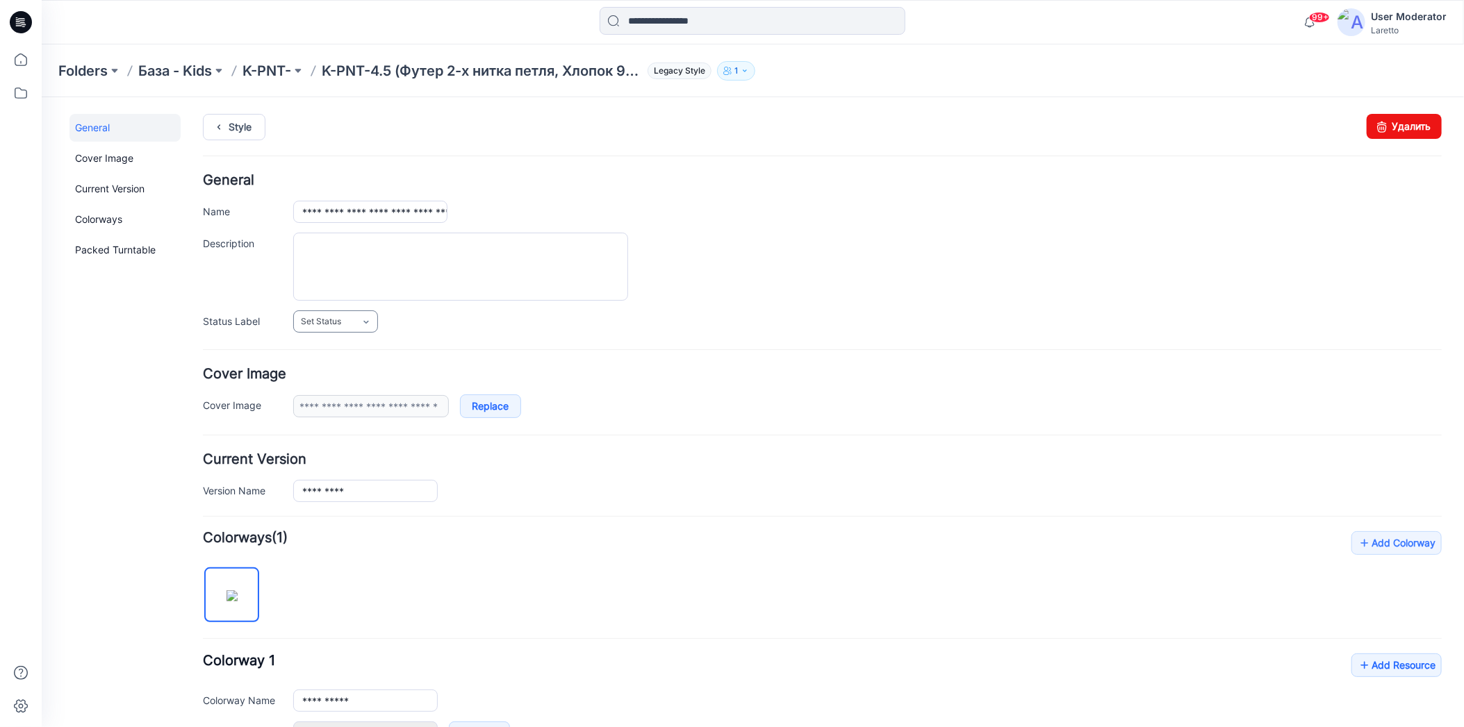
click at [365, 320] on icon at bounding box center [365, 321] width 5 height 3
click at [358, 379] on link "Конструктор [PERSON_NAME]" at bounding box center [365, 380] width 138 height 29
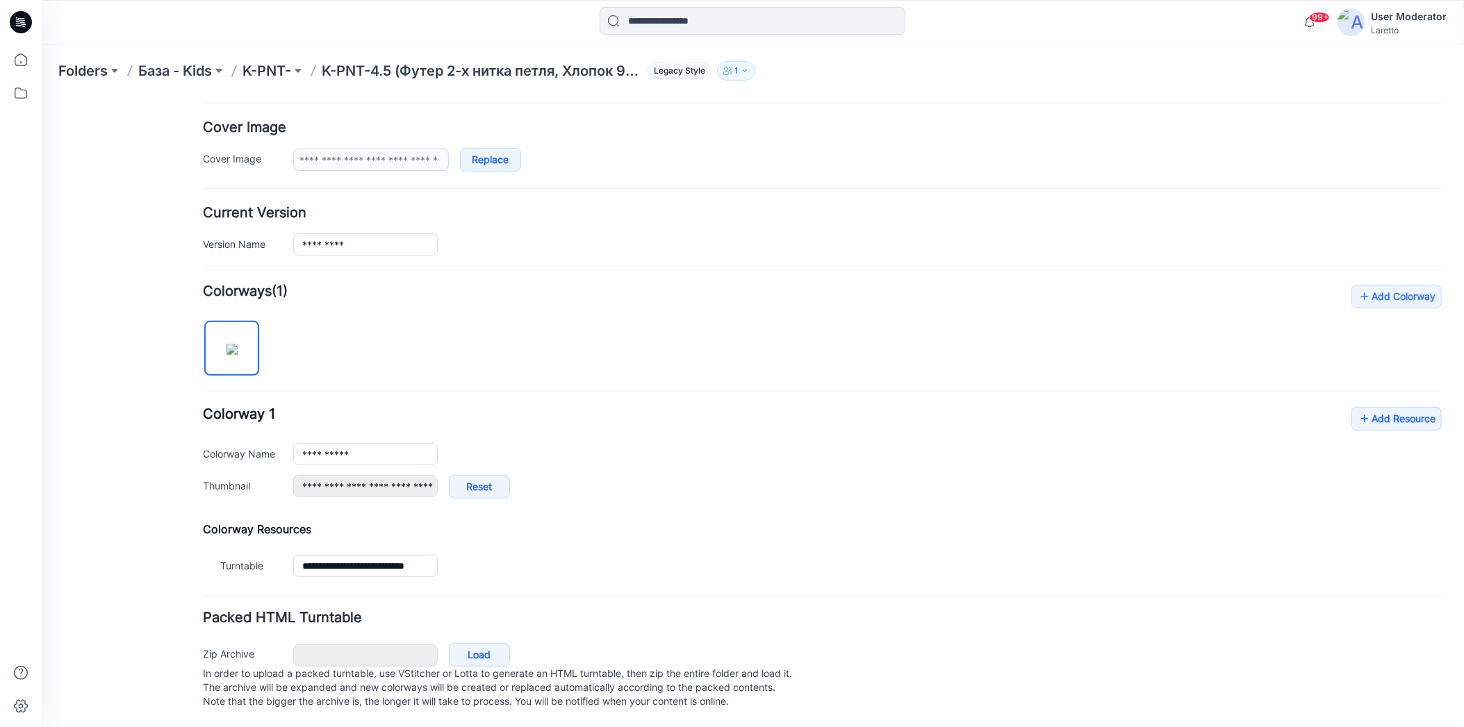
scroll to position [254, 0]
click at [1357, 407] on icon at bounding box center [1364, 418] width 14 height 22
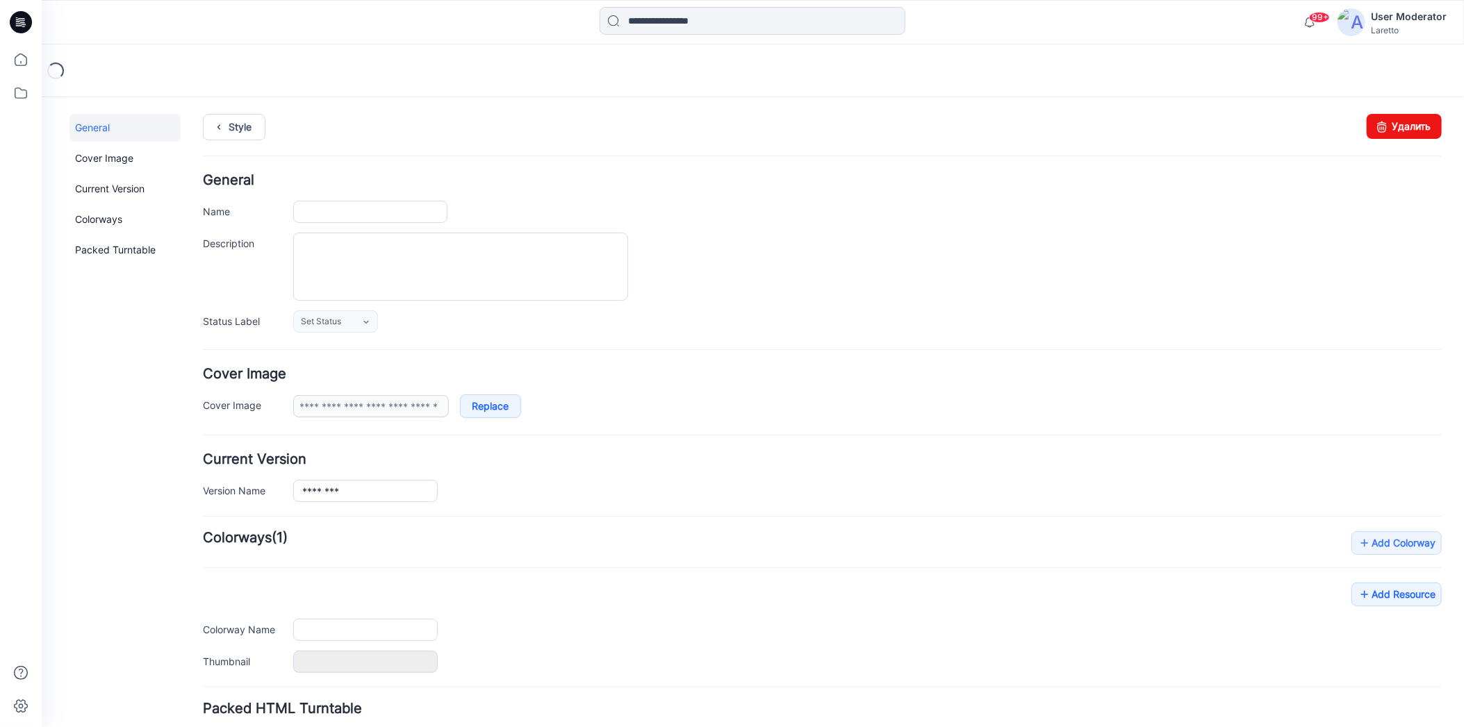
type input "**********"
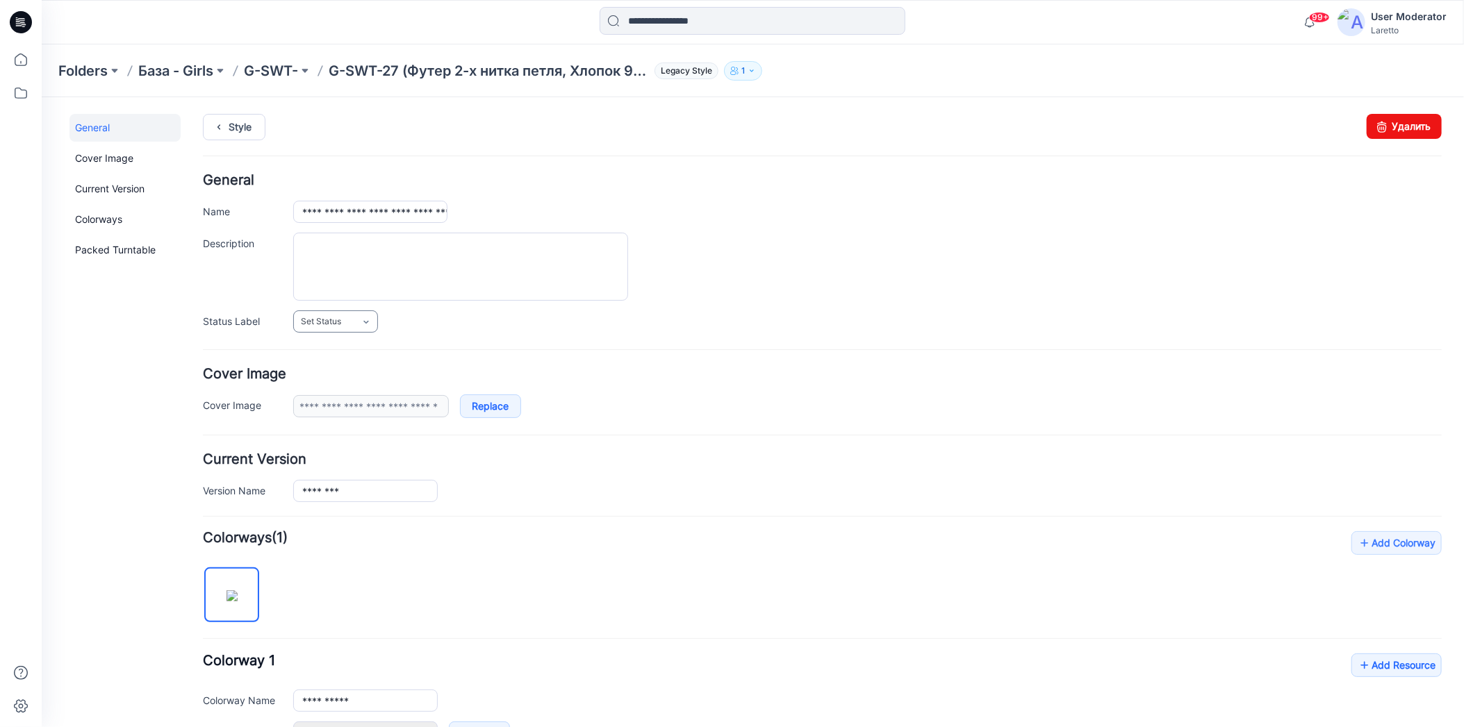
click at [367, 312] on link "Set Status" at bounding box center [334, 321] width 85 height 22
click at [365, 372] on link "Конструктор [PERSON_NAME]" at bounding box center [365, 380] width 138 height 29
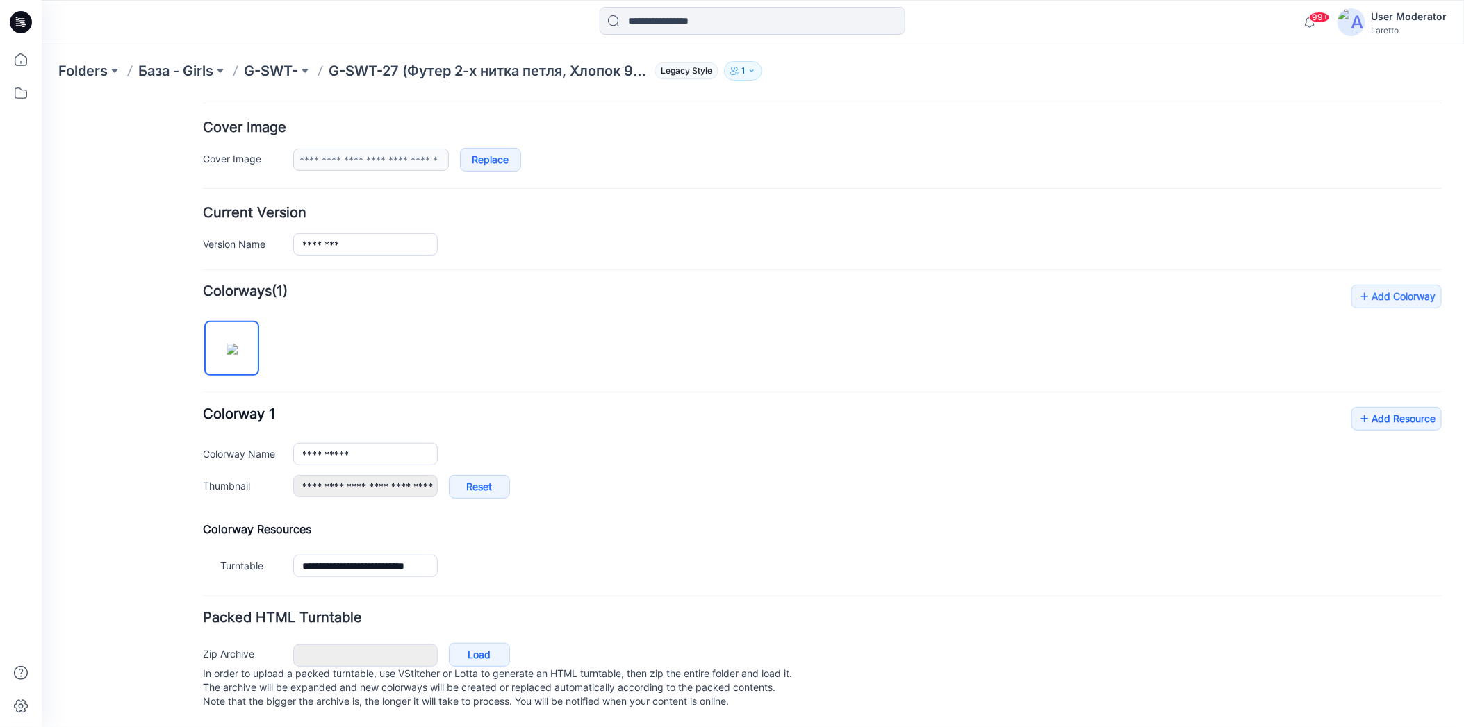
scroll to position [254, 0]
click at [1357, 407] on icon at bounding box center [1364, 418] width 14 height 22
